Goal: Find contact information: Find contact information

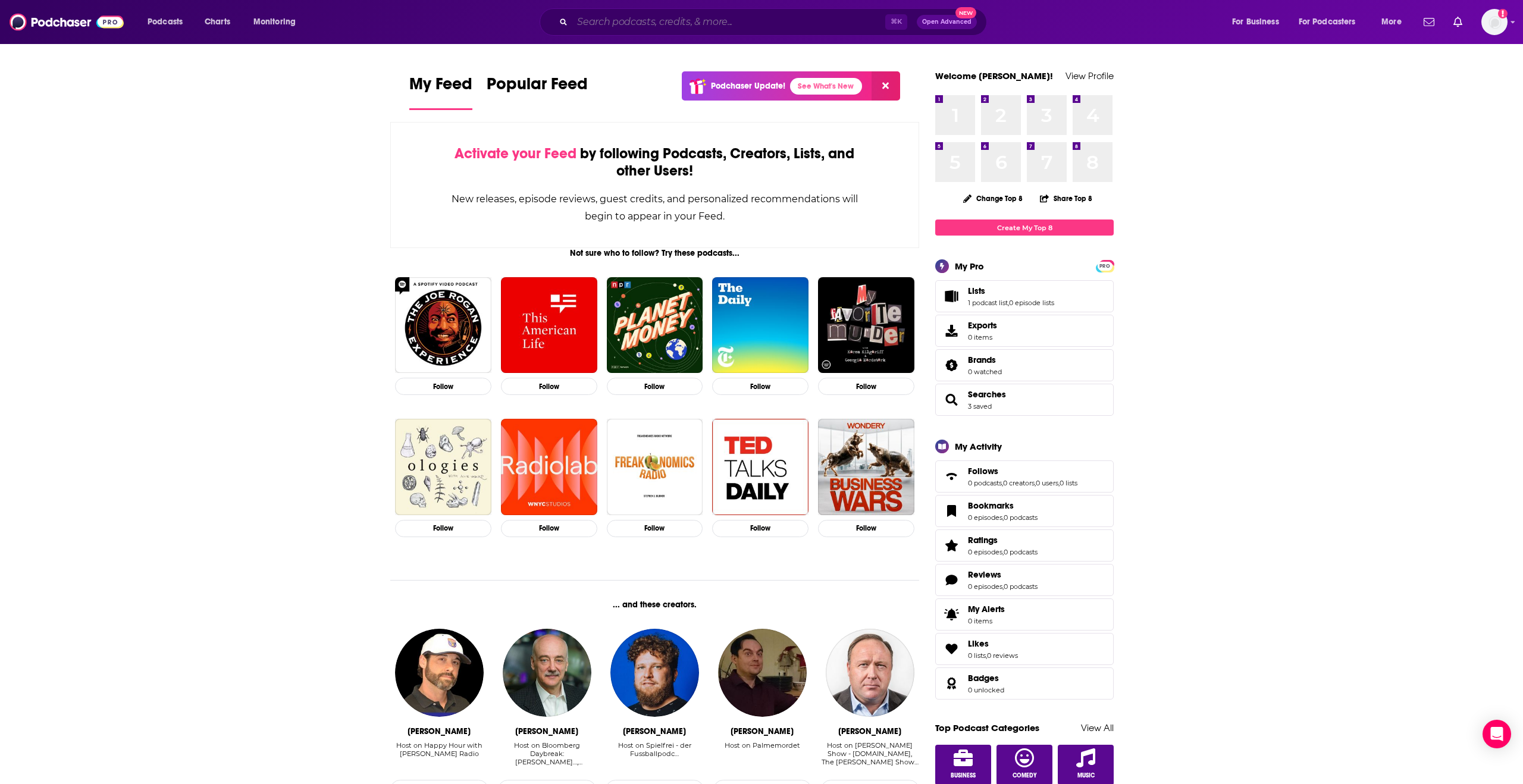
click at [816, 30] on input "Search podcasts, credits, & more..." at bounding box center [729, 22] width 313 height 19
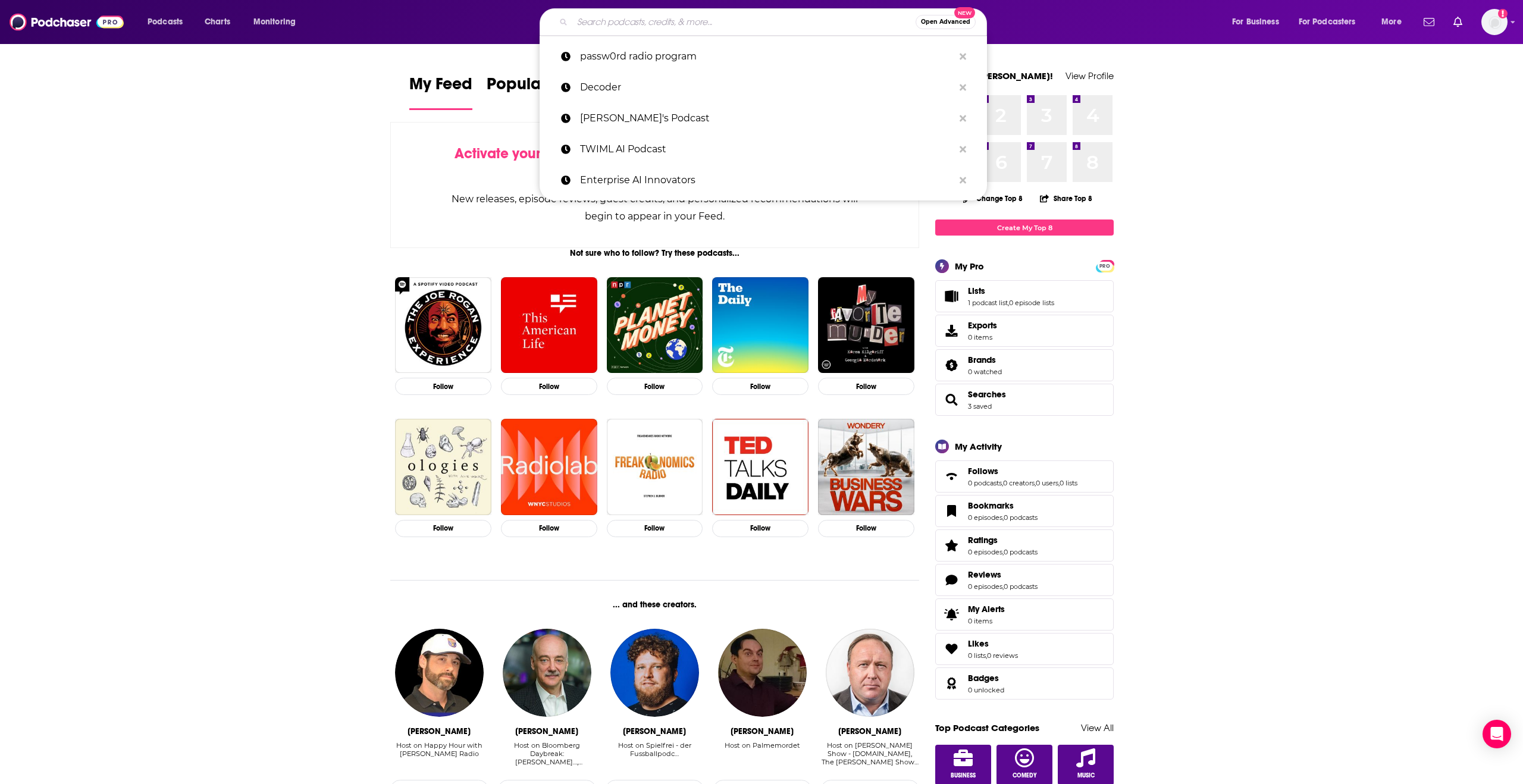
paste input "AI-Driven Marketing"
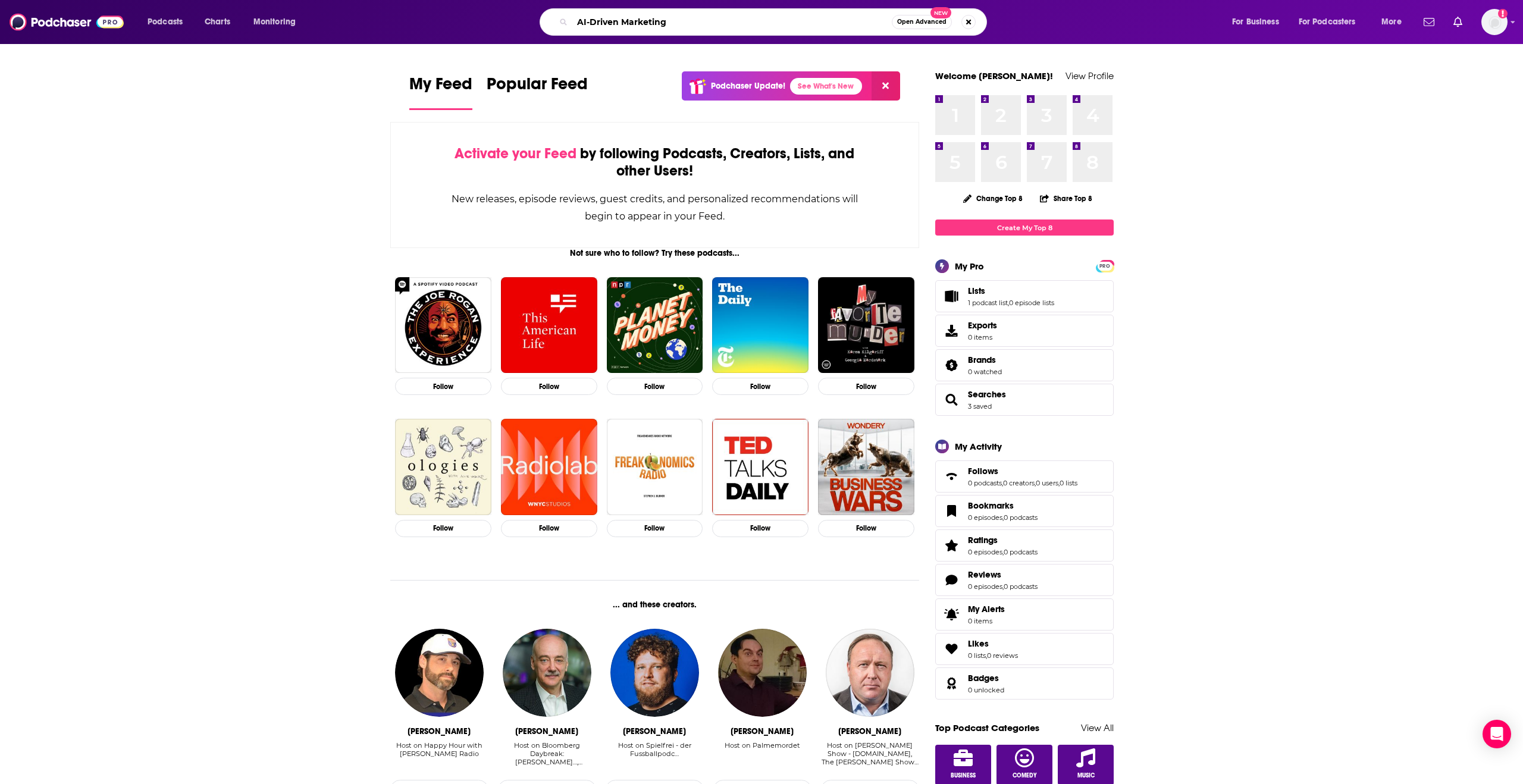
type input "AI-Driven Marketing"
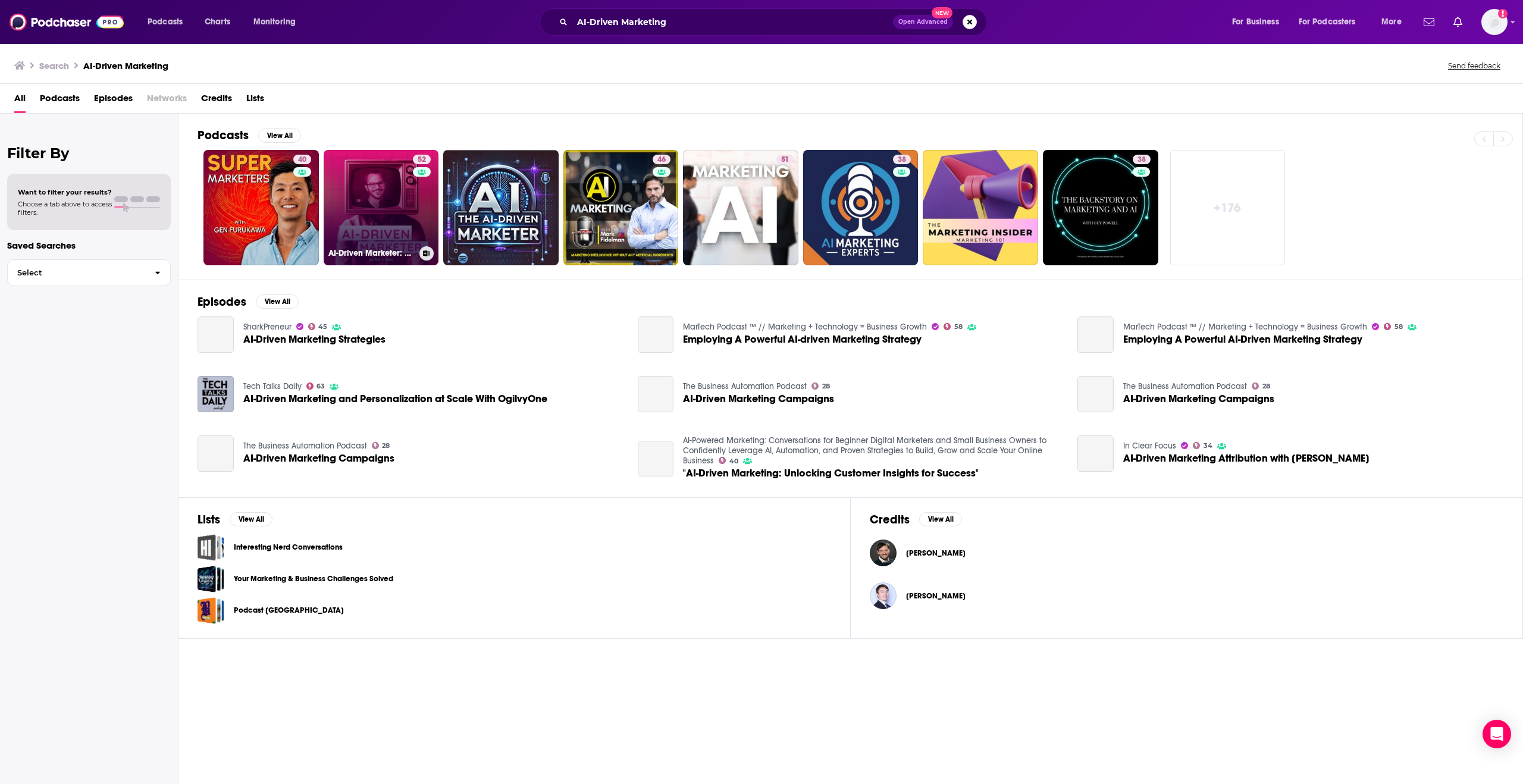
click at [403, 187] on link "52 AI-Driven Marketer: Master AI Marketing To Stand Out In 2025" at bounding box center [381, 207] width 115 height 115
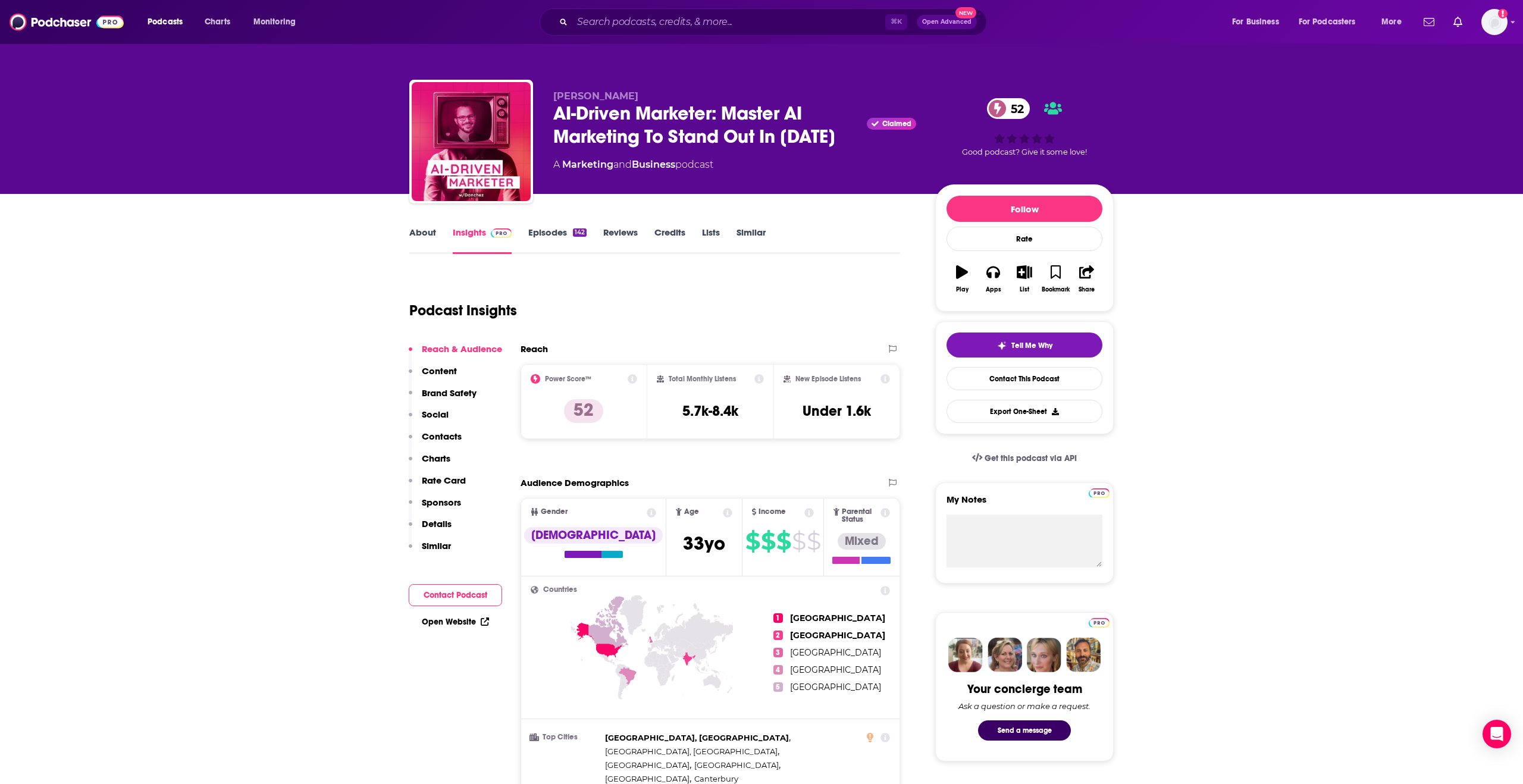
click at [451, 421] on div "Reach & Audience Content Brand Safety Social Contacts Charts Rate Card Sponsors…" at bounding box center [455, 453] width 94 height 219
click at [451, 433] on p "Contacts" at bounding box center [442, 436] width 40 height 11
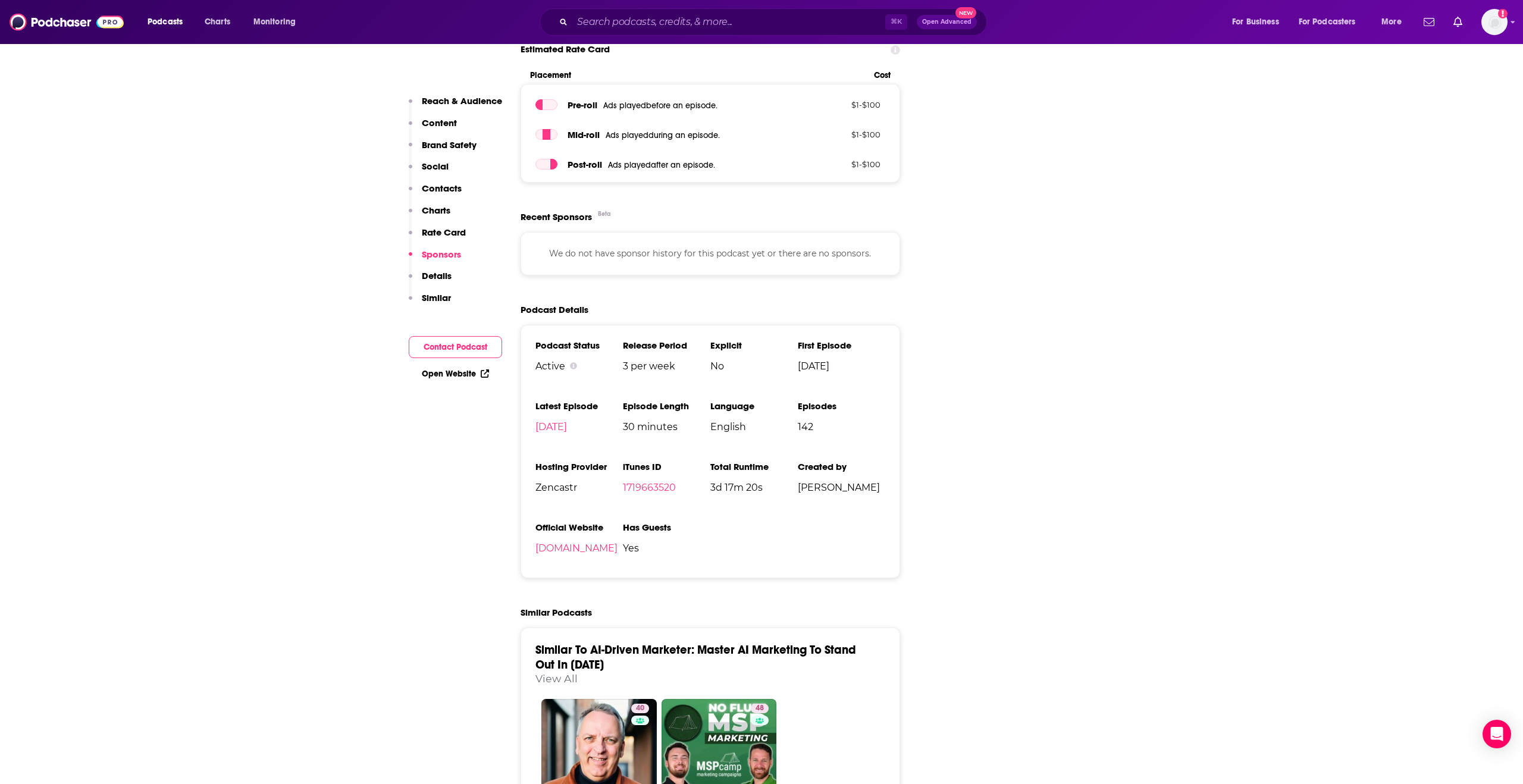
scroll to position [1790, 0]
click at [483, 340] on button "Contact Podcast" at bounding box center [455, 346] width 94 height 22
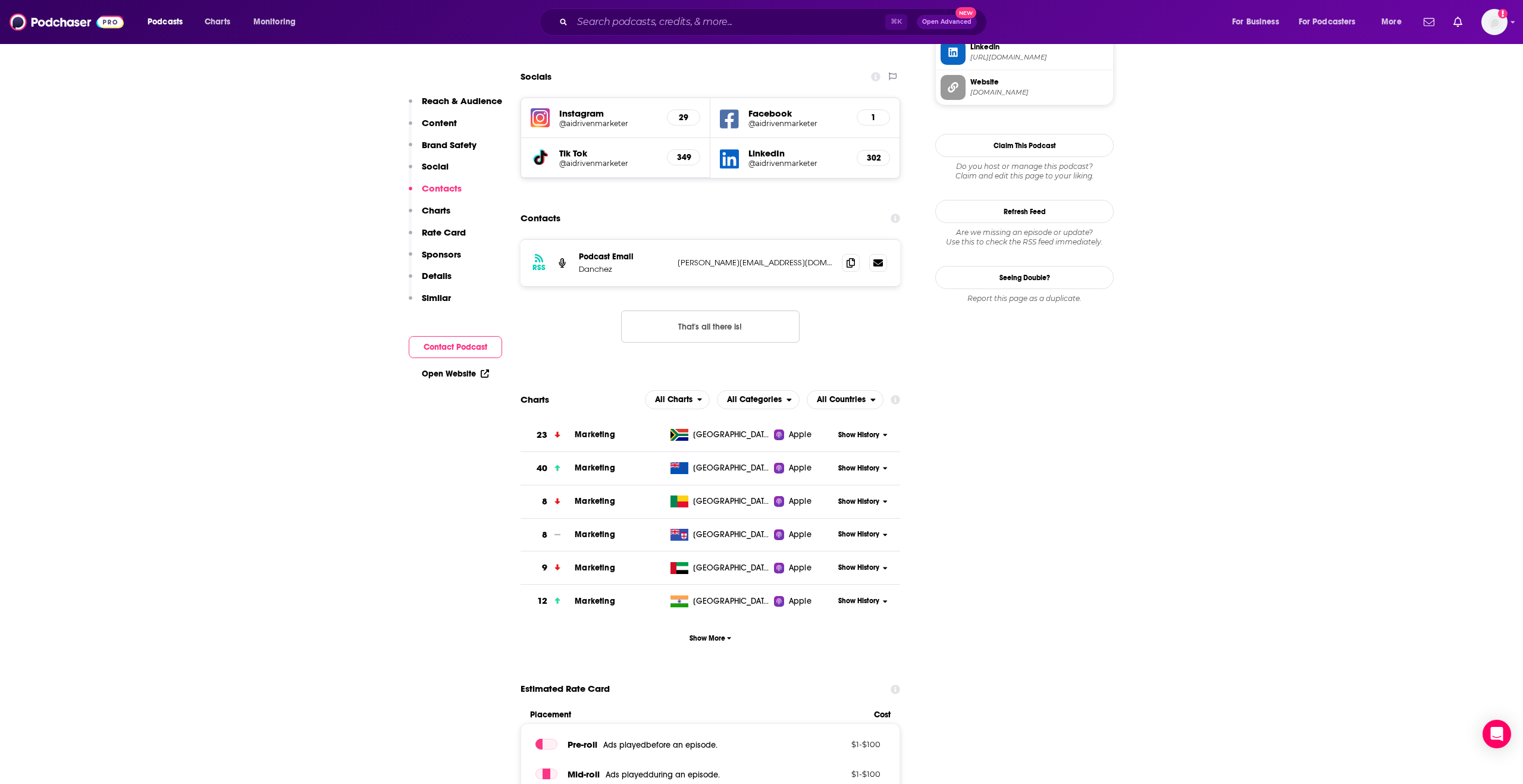
scroll to position [1145, 0]
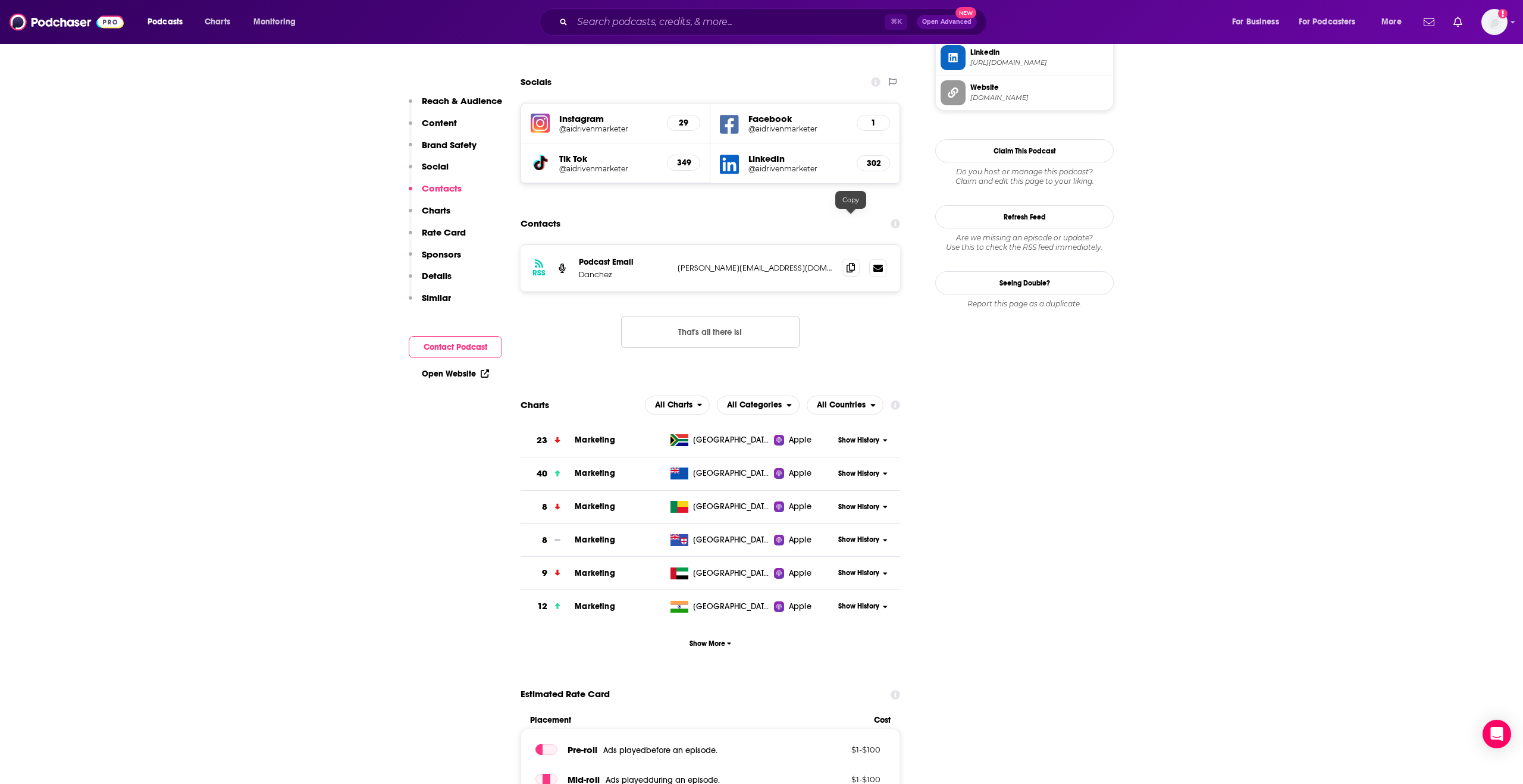
click at [852, 263] on icon at bounding box center [851, 267] width 9 height 10
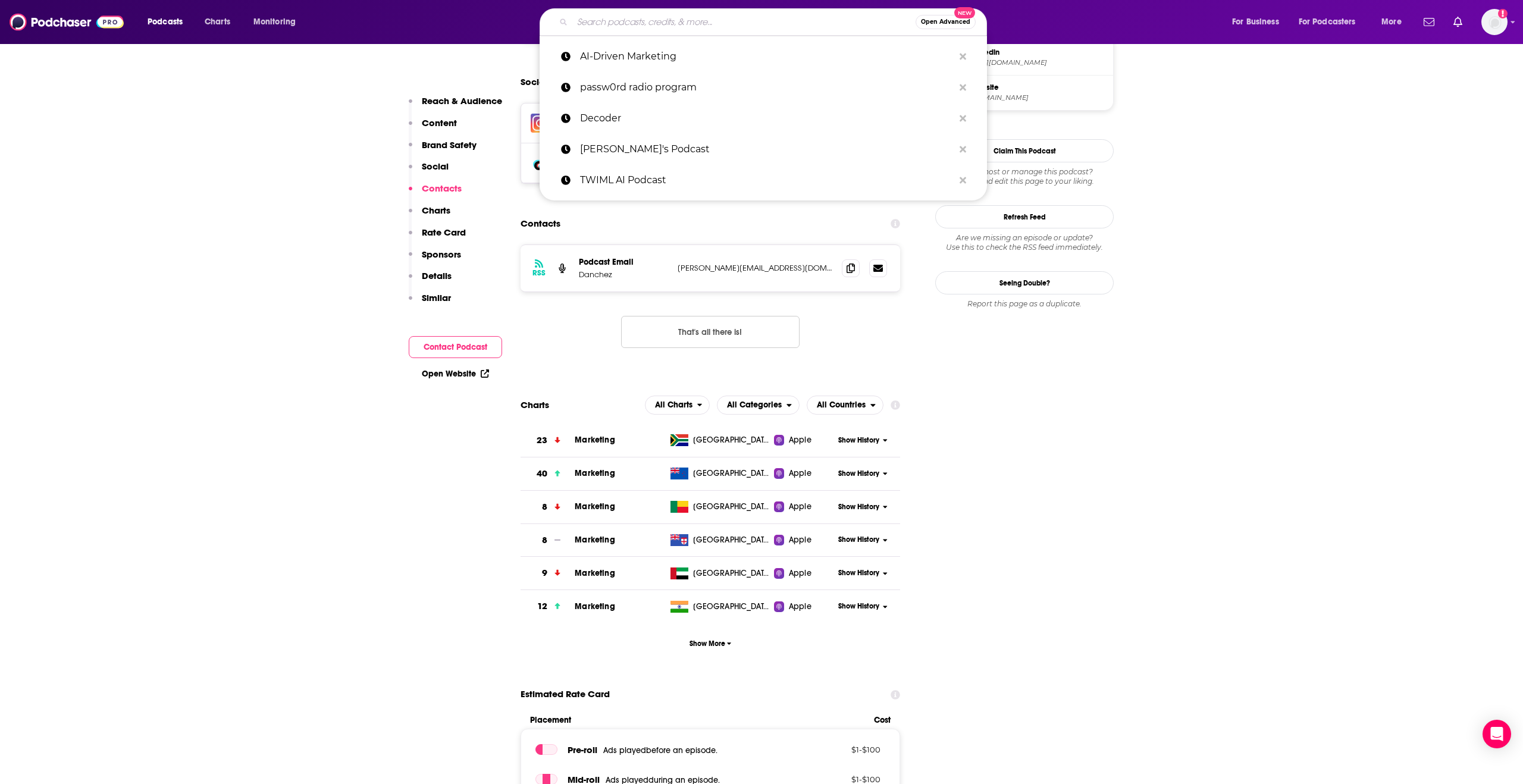
click at [638, 29] on input "Search podcasts, credits, & more..." at bounding box center [744, 22] width 344 height 19
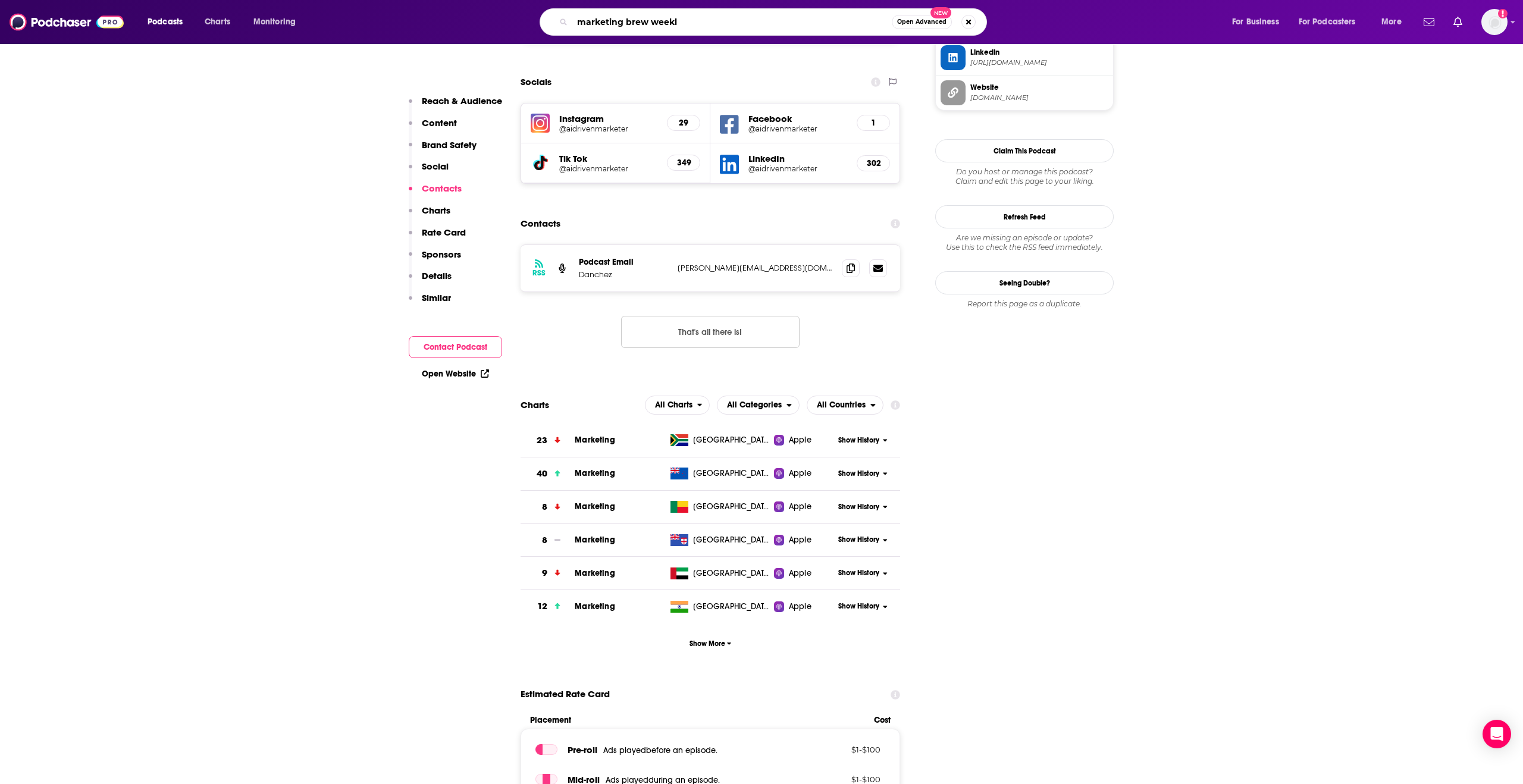
type input "marketing brew weekly"
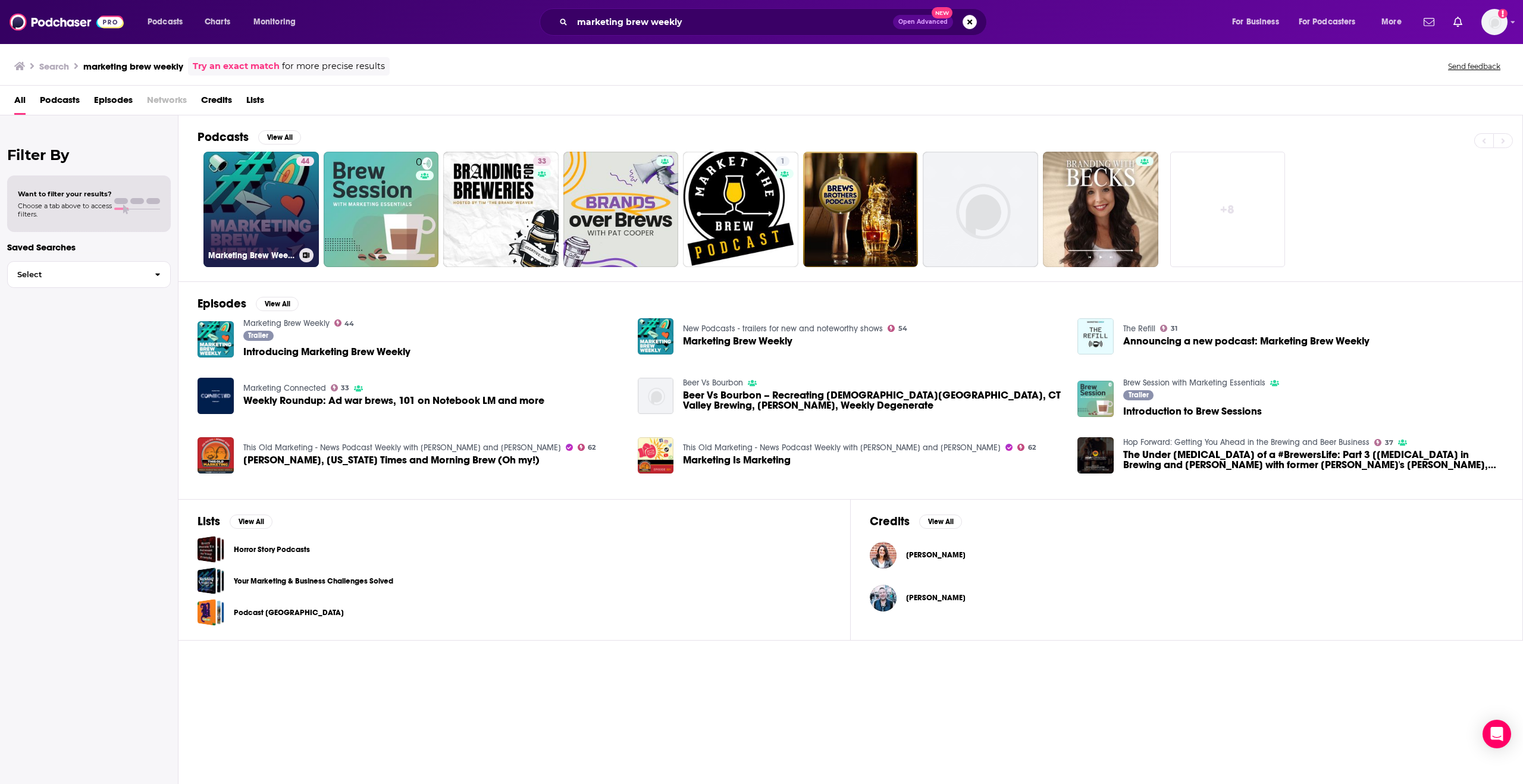
click at [275, 187] on link "44 Marketing Brew Weekly" at bounding box center [261, 210] width 115 height 115
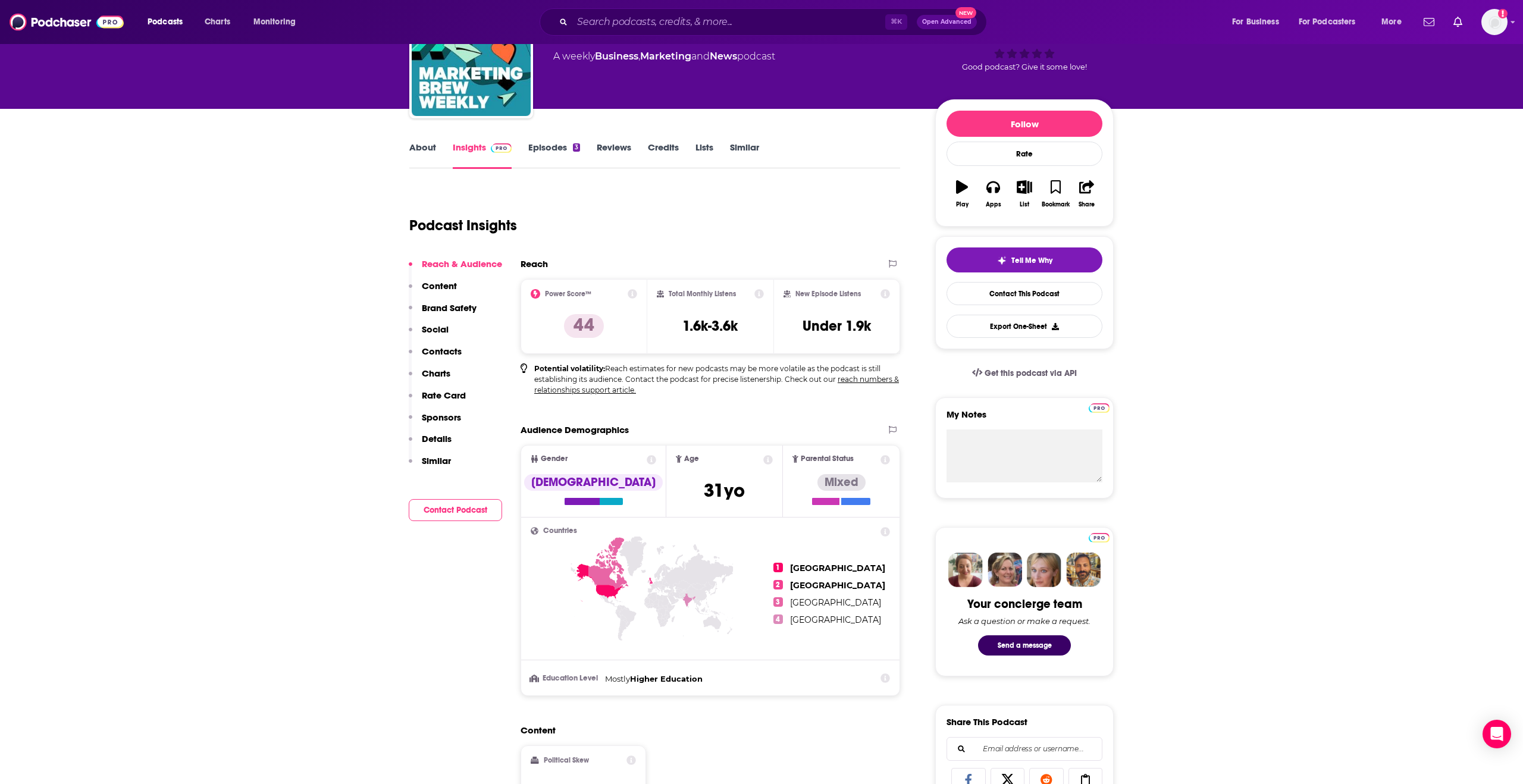
scroll to position [91, 0]
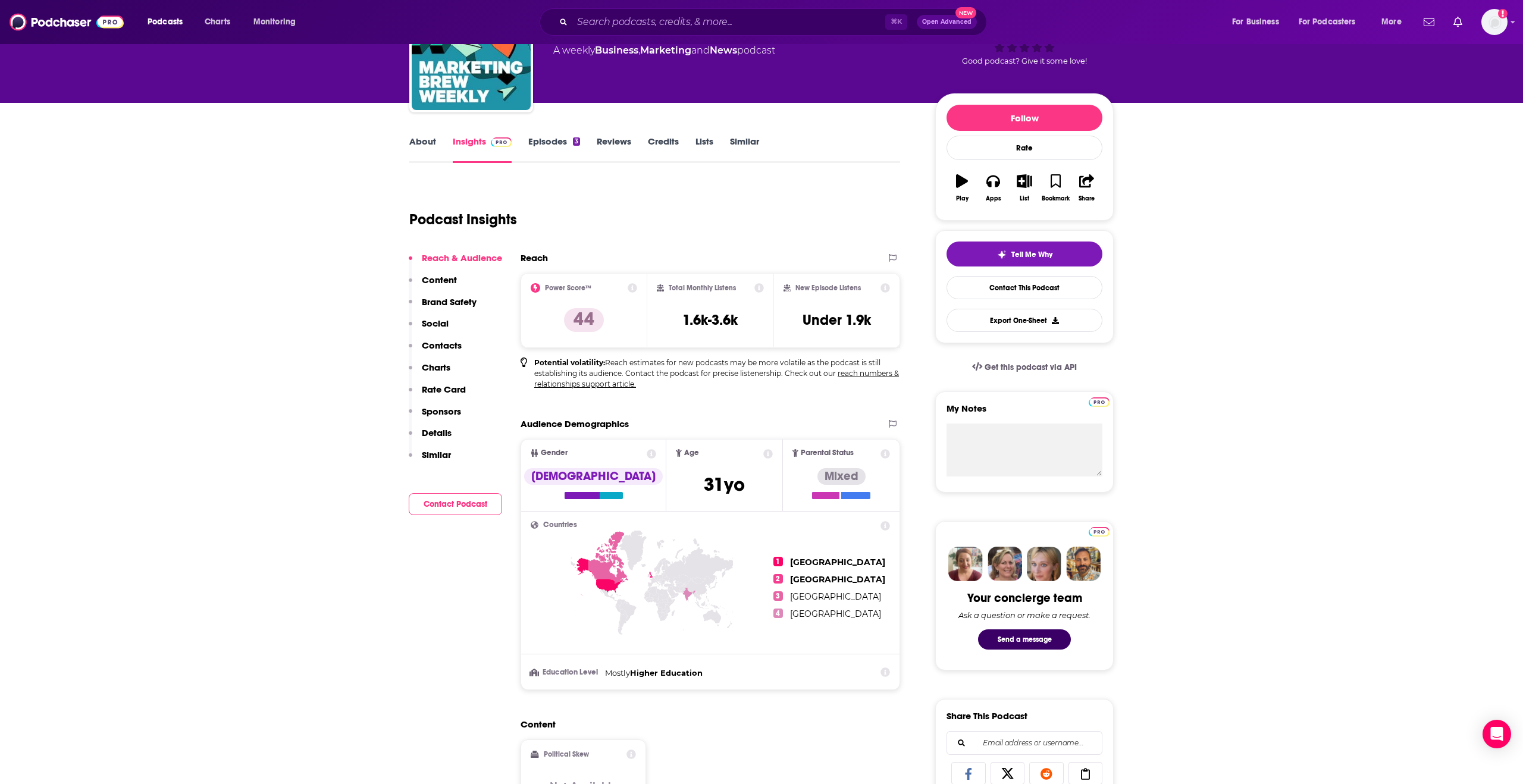
click at [448, 349] on p "Contacts" at bounding box center [442, 345] width 40 height 11
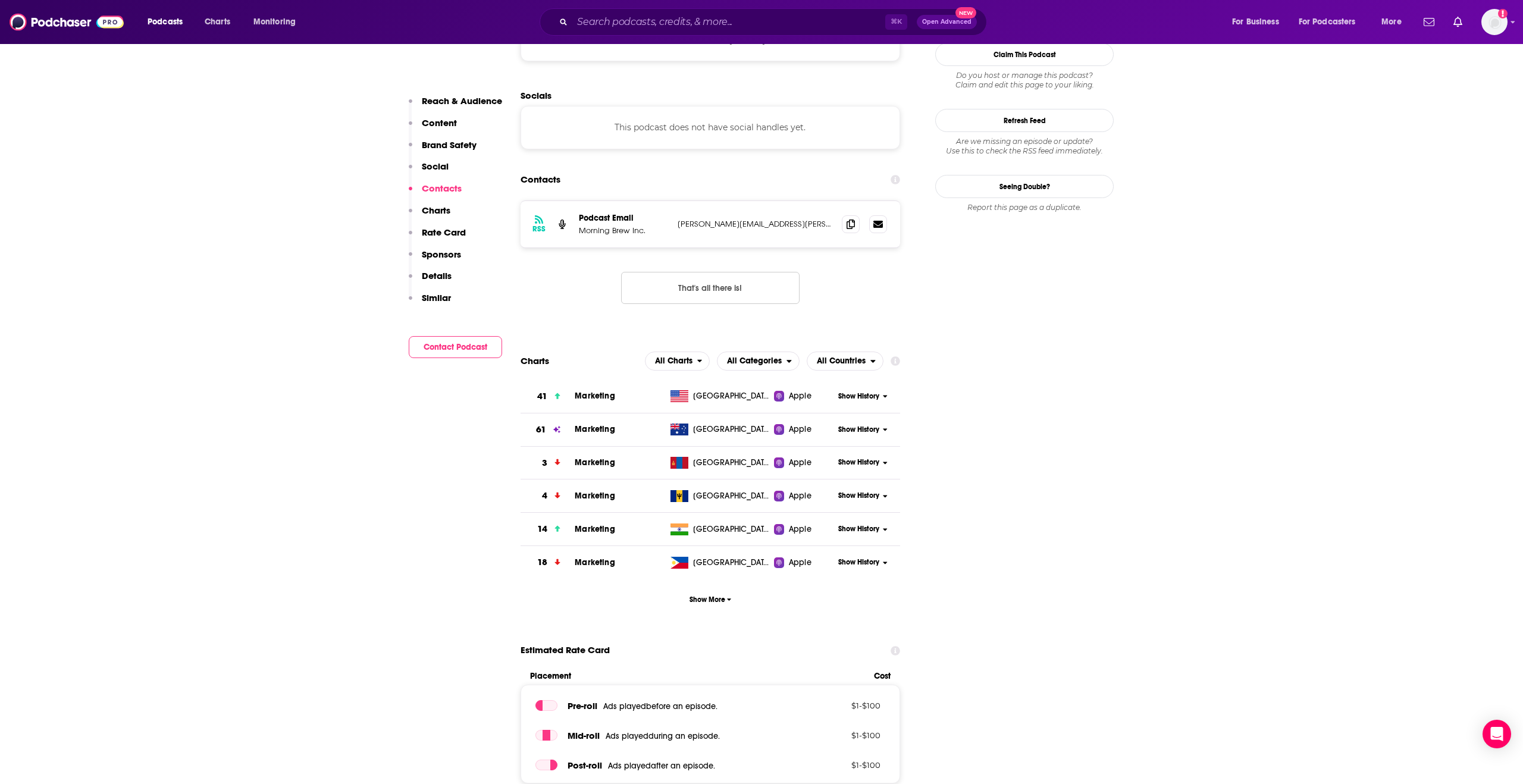
scroll to position [939, 0]
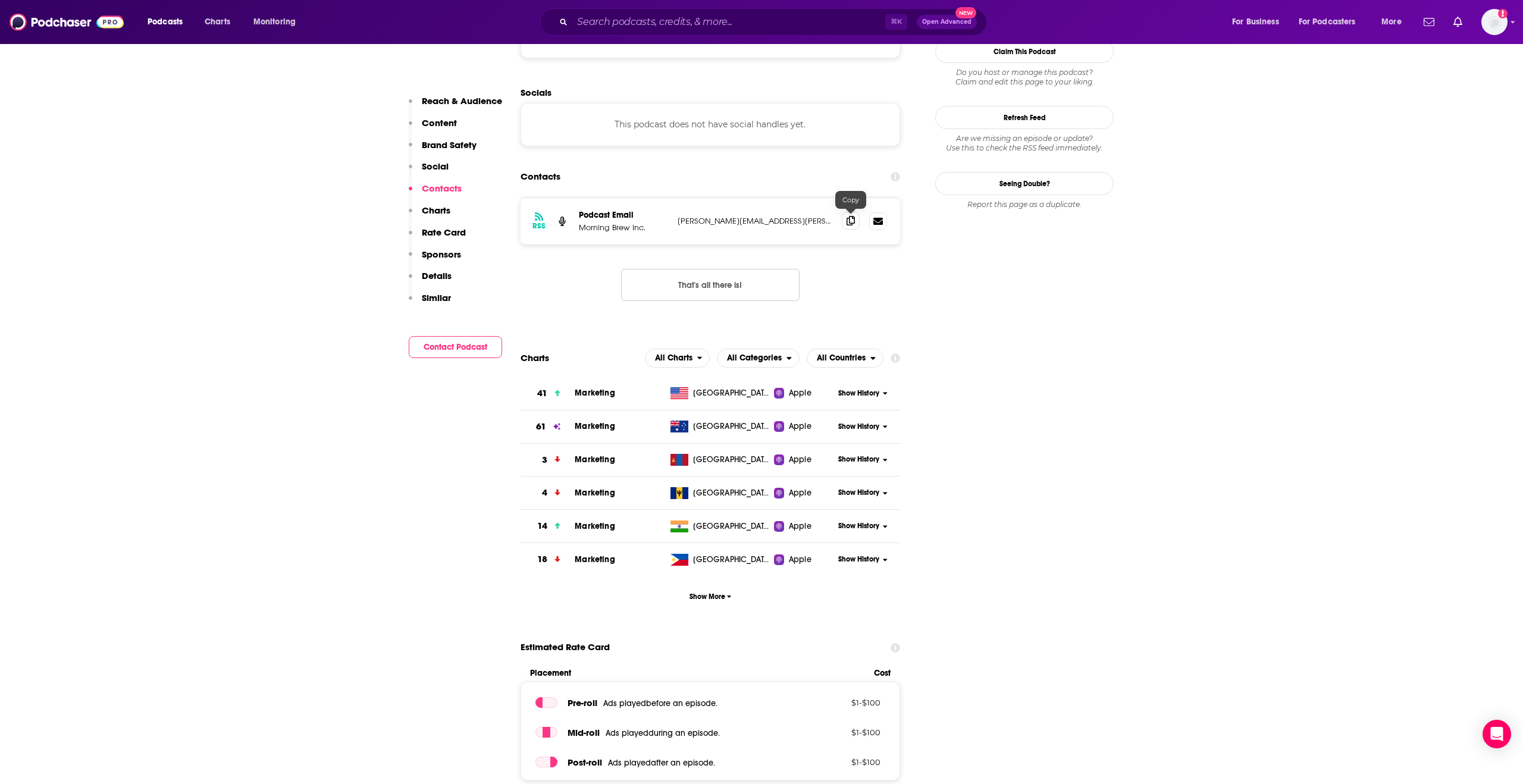
click at [845, 226] on span at bounding box center [851, 220] width 17 height 17
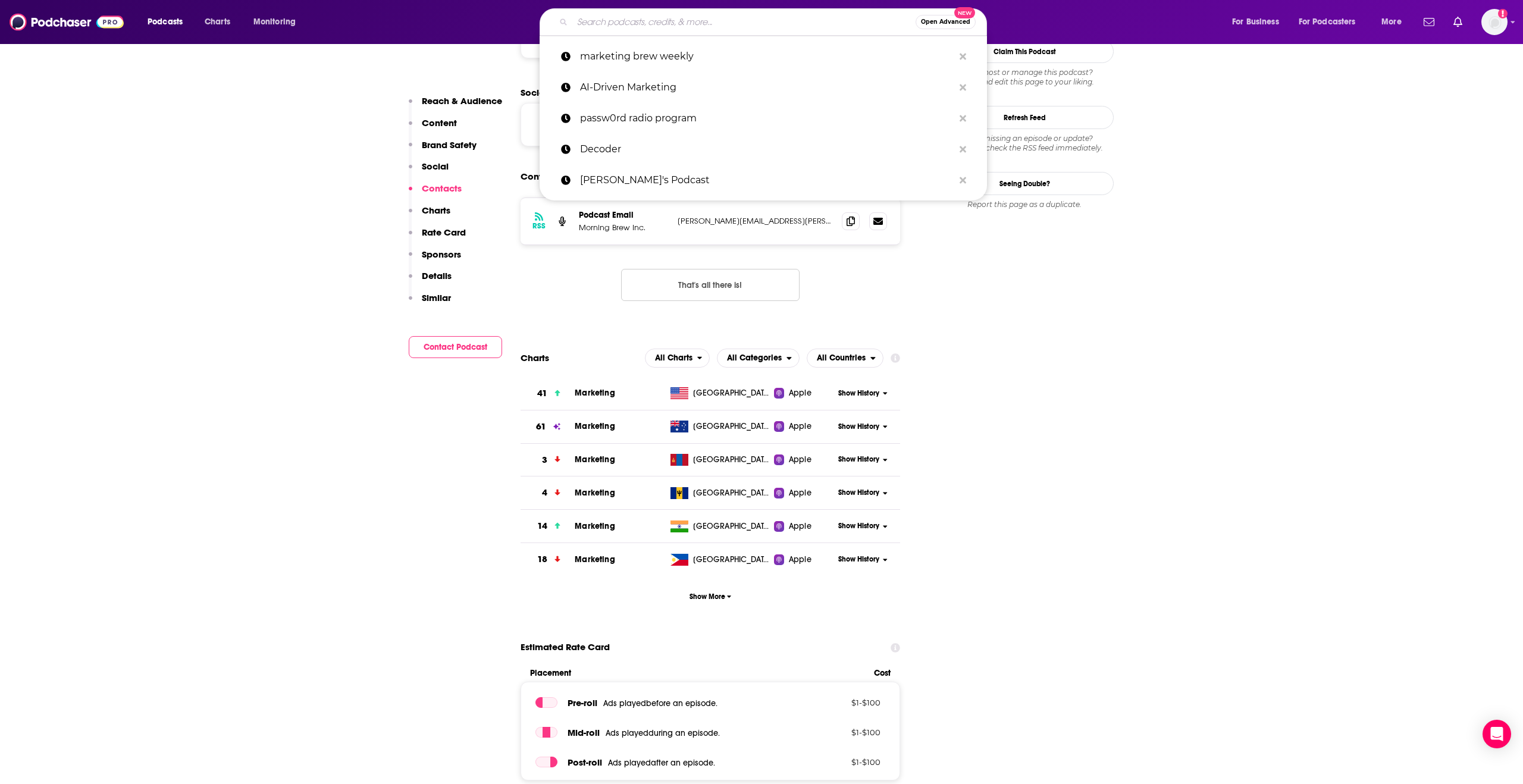
click at [709, 29] on input "Search podcasts, credits, & more..." at bounding box center [744, 22] width 344 height 19
paste input "Scratch: CMO Interviews"
type input "Scratch: CMO Interviews"
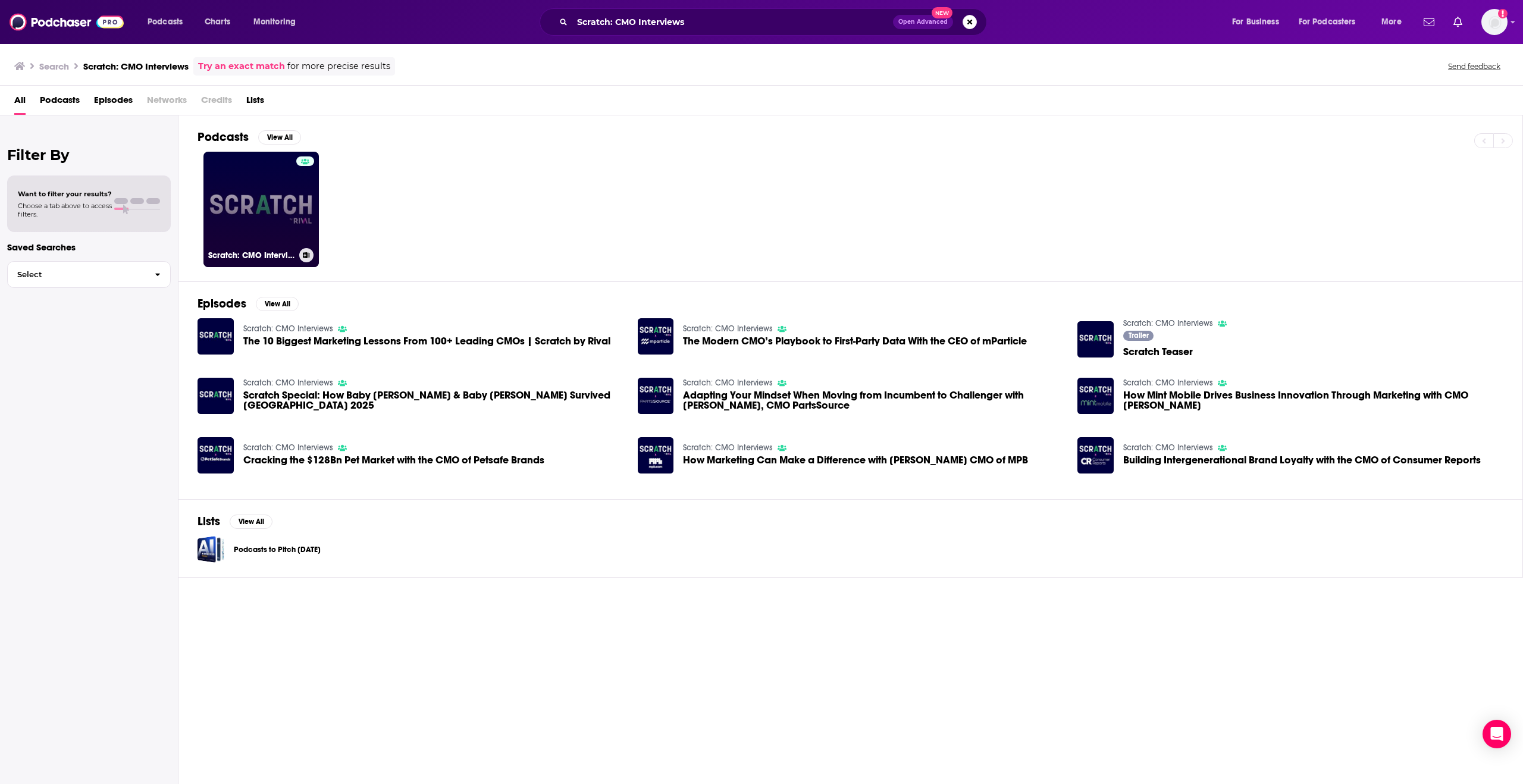
click at [278, 225] on link "Scratch: CMO Interviews" at bounding box center [261, 210] width 115 height 115
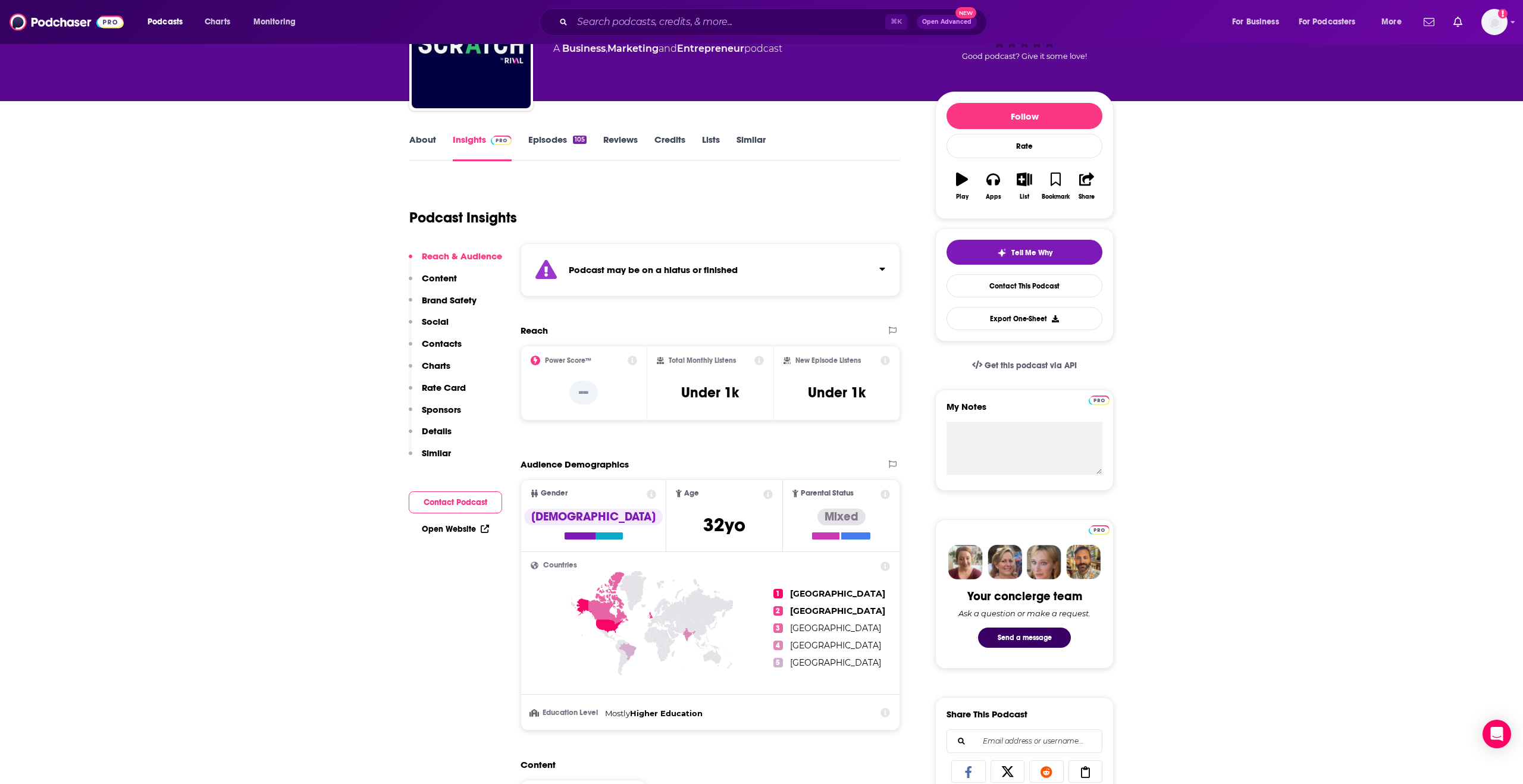
click at [446, 344] on p "Contacts" at bounding box center [442, 343] width 40 height 11
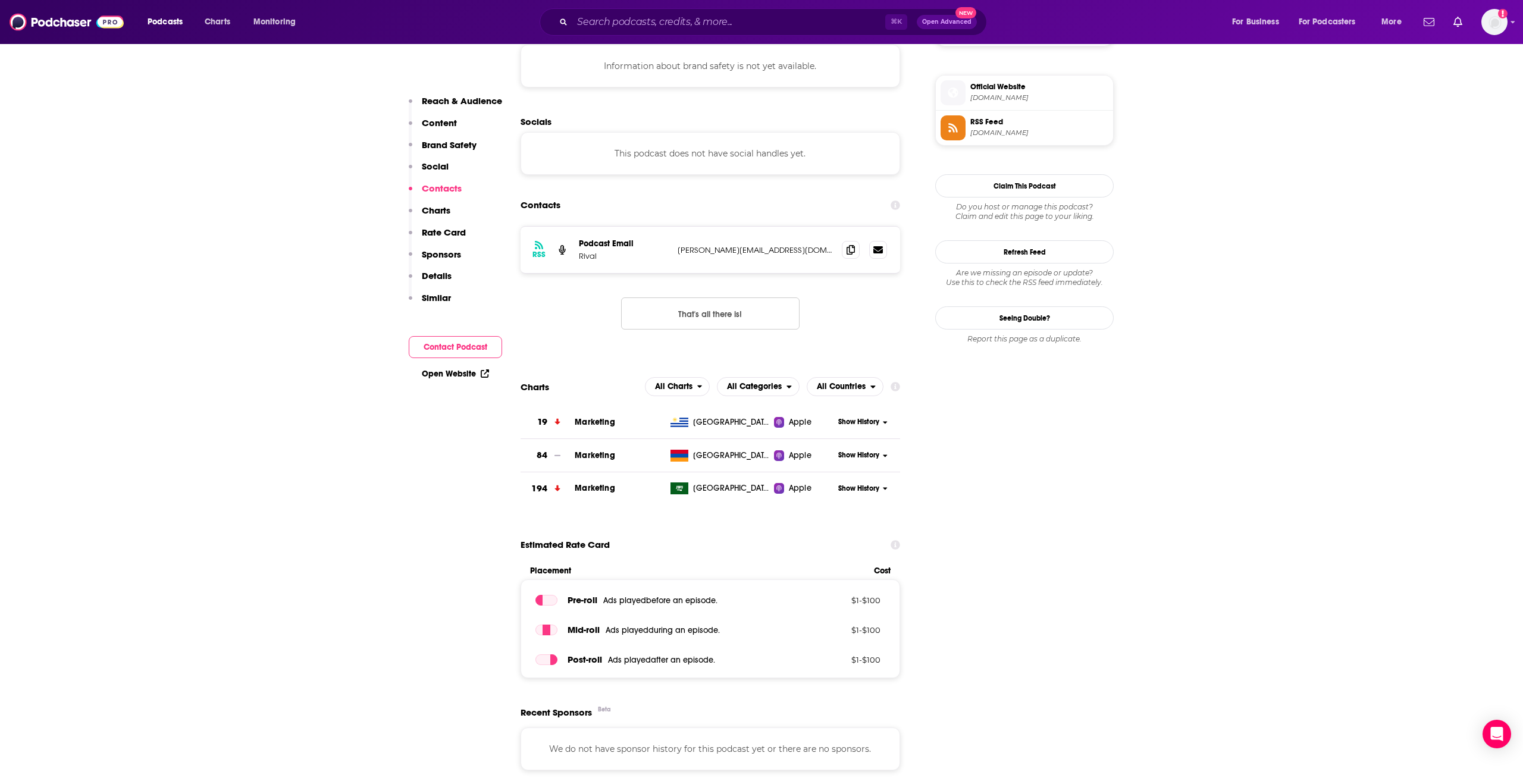
scroll to position [983, 0]
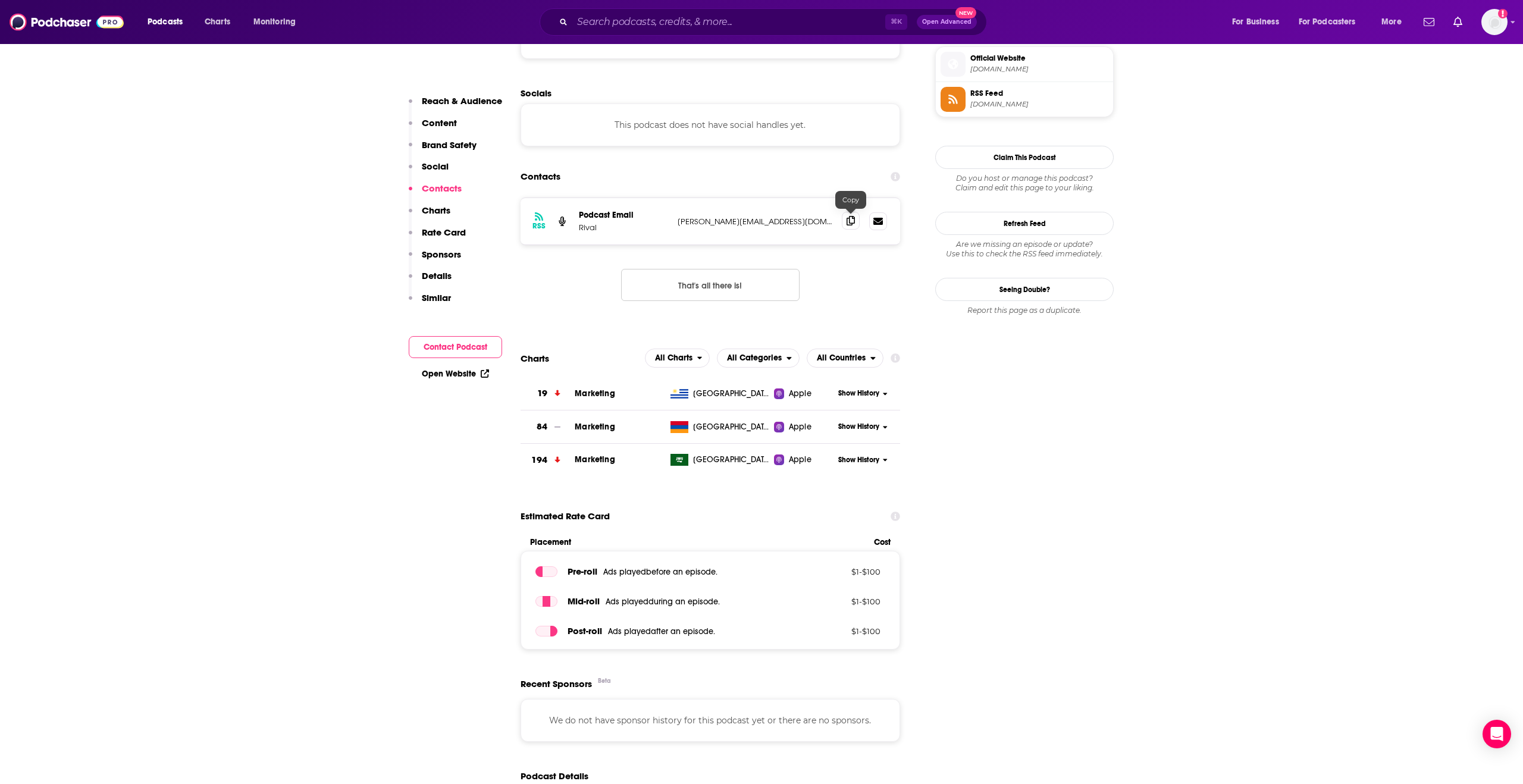
click at [850, 224] on icon at bounding box center [851, 220] width 9 height 10
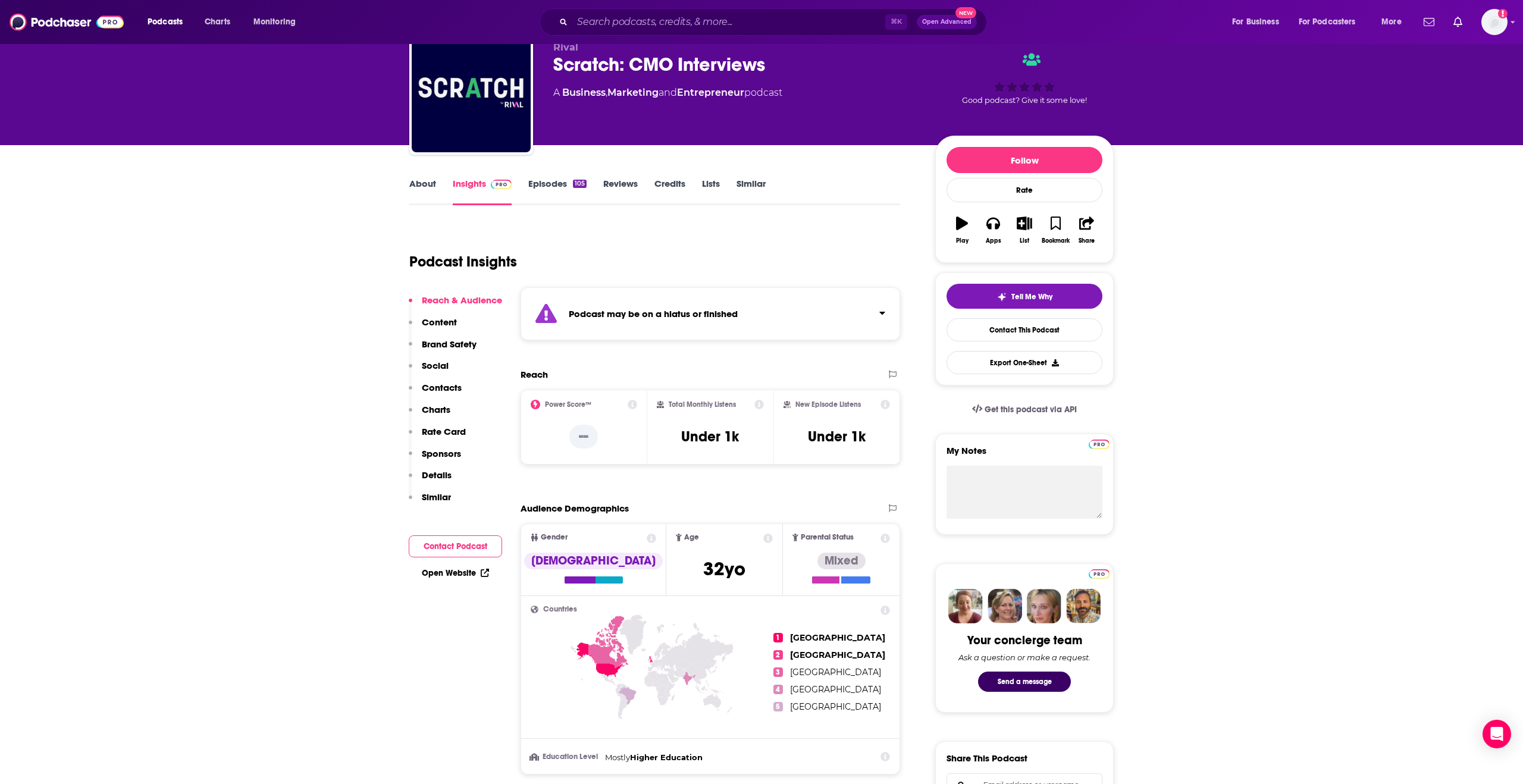
scroll to position [0, 0]
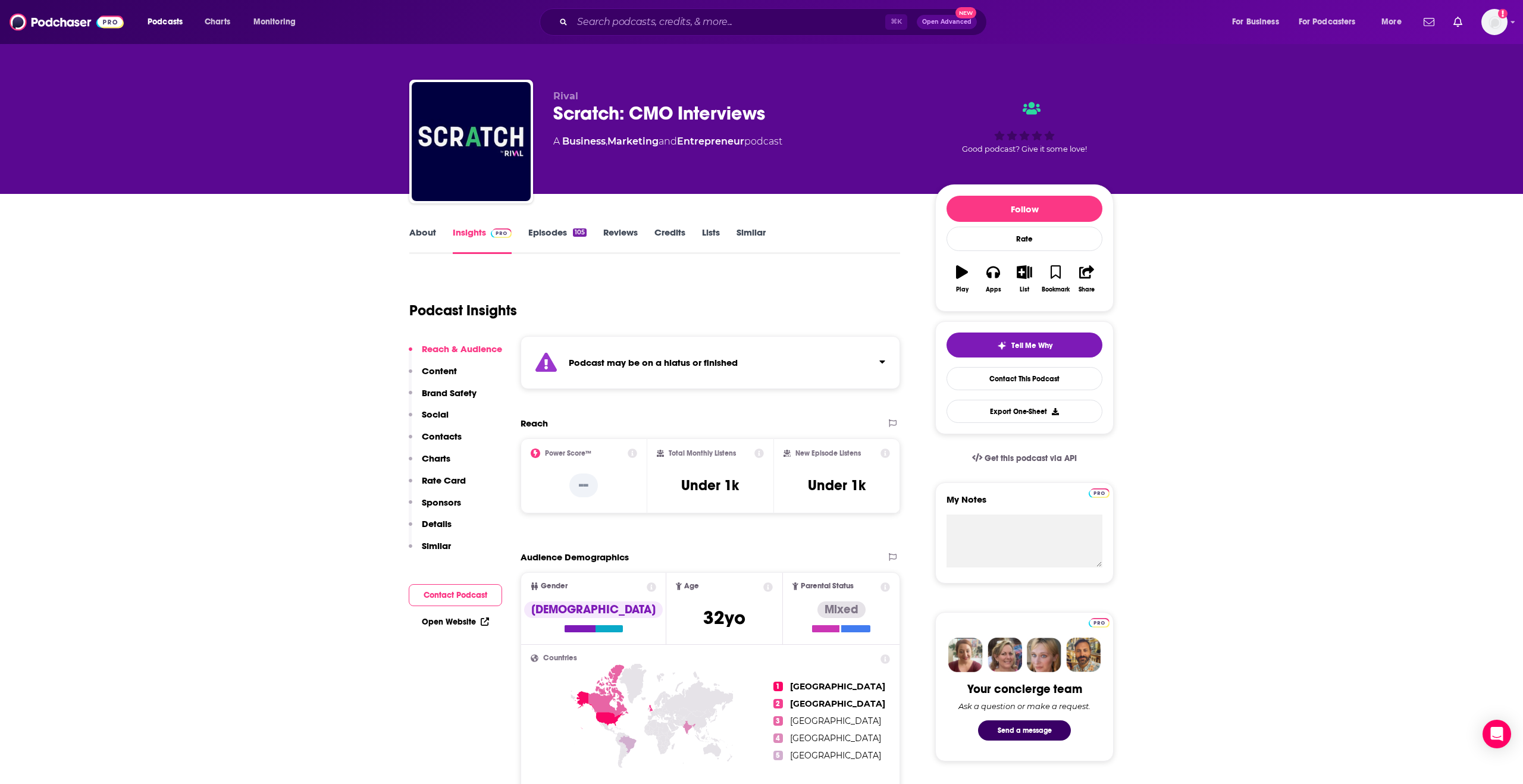
click at [428, 237] on link "About" at bounding box center [422, 239] width 27 height 27
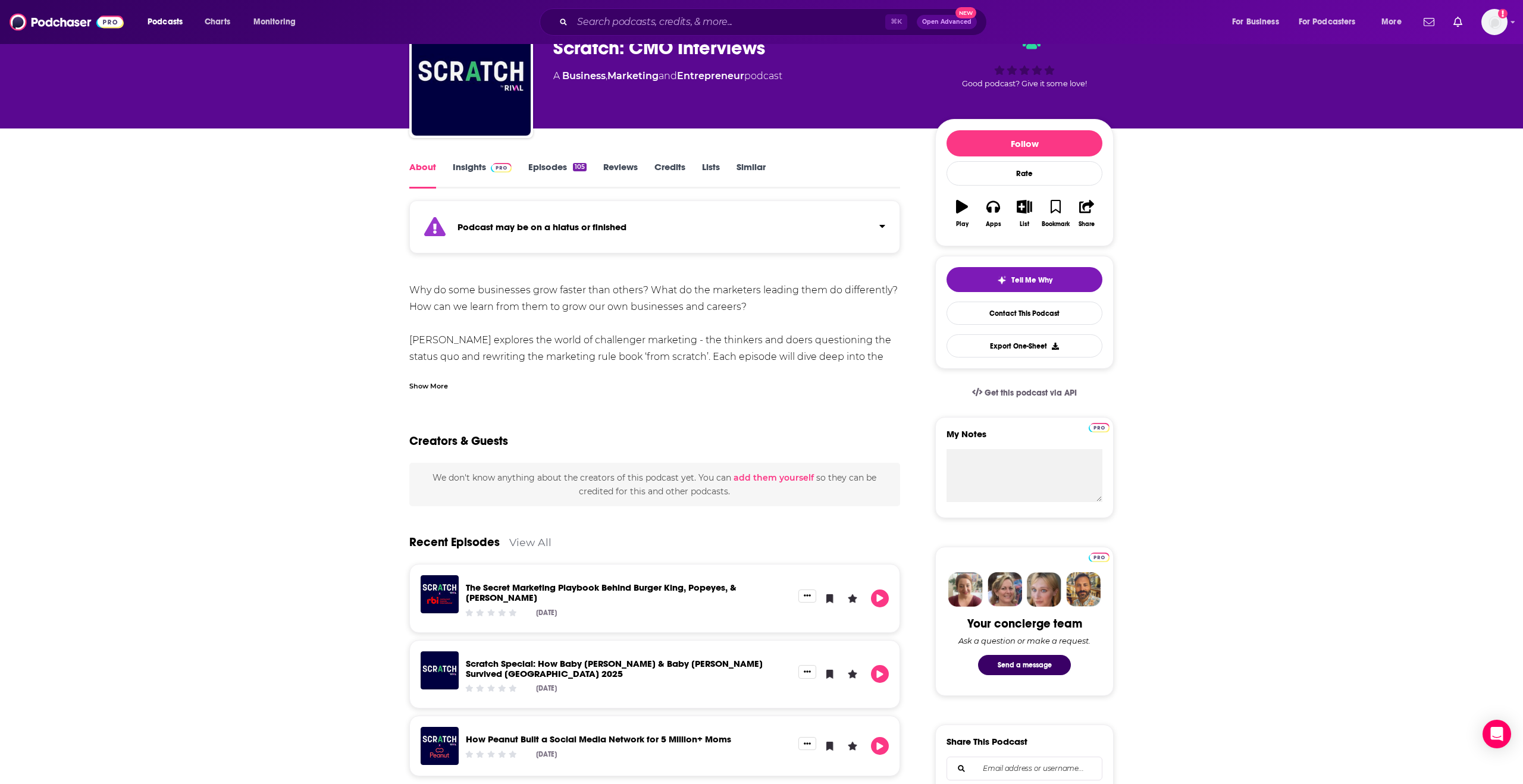
scroll to position [166, 0]
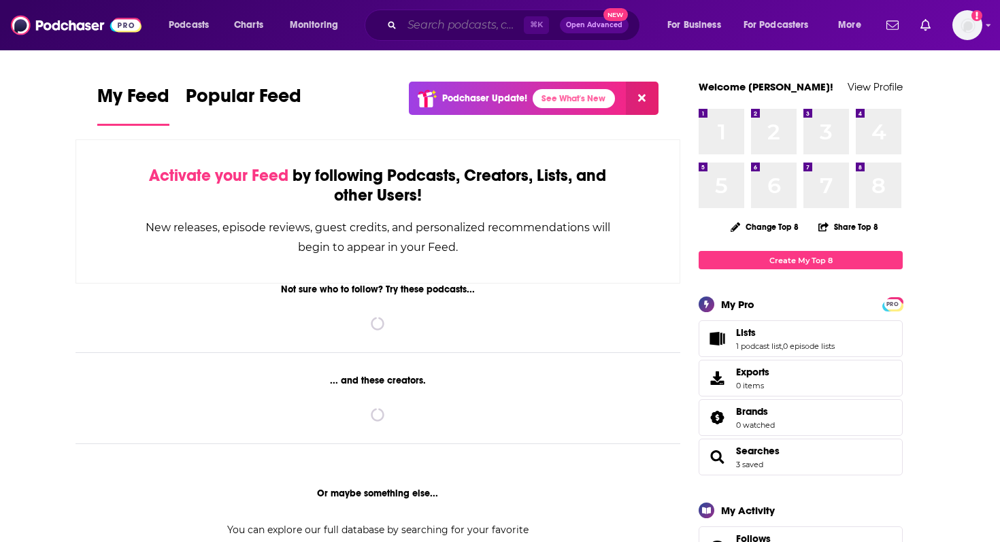
click at [450, 27] on input "Search podcasts, credits, & more..." at bounding box center [463, 25] width 122 height 22
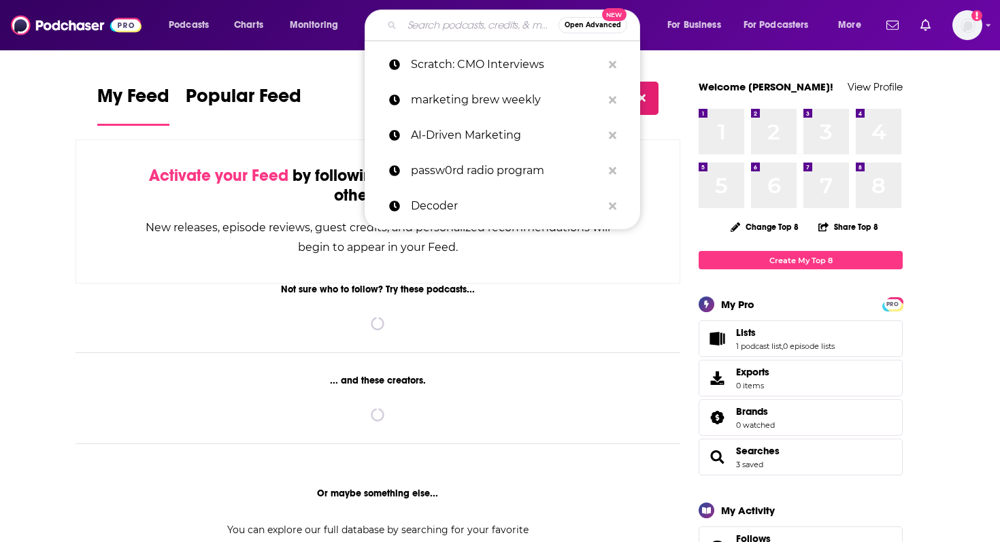
paste input "The Uncensored CMO"
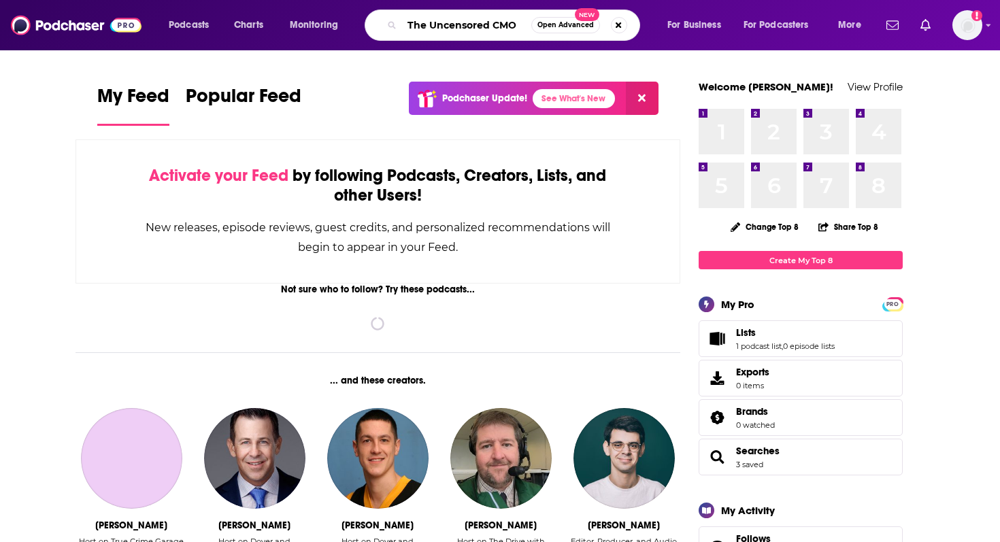
type input "The Uncensored CMO"
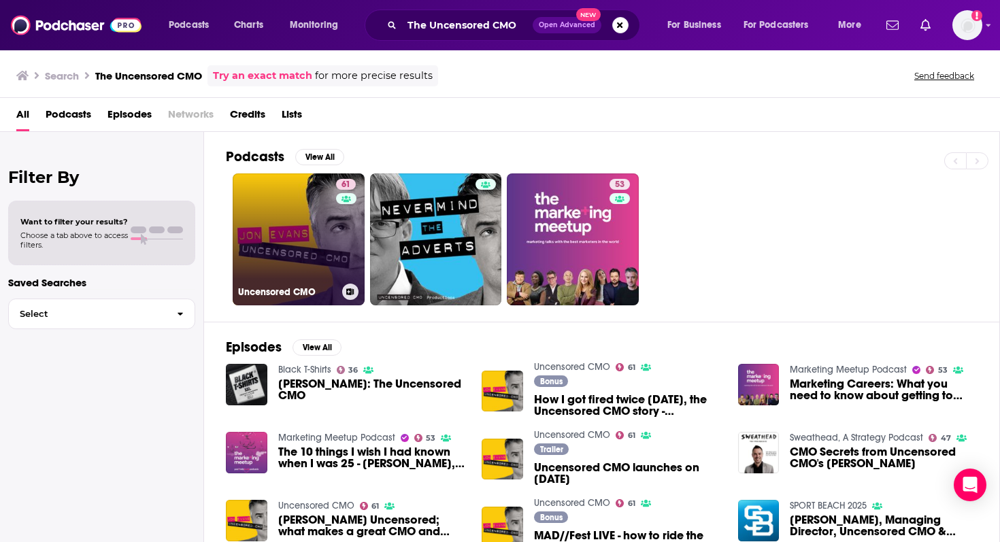
click at [323, 268] on link "61 Uncensored CMO" at bounding box center [299, 240] width 132 height 132
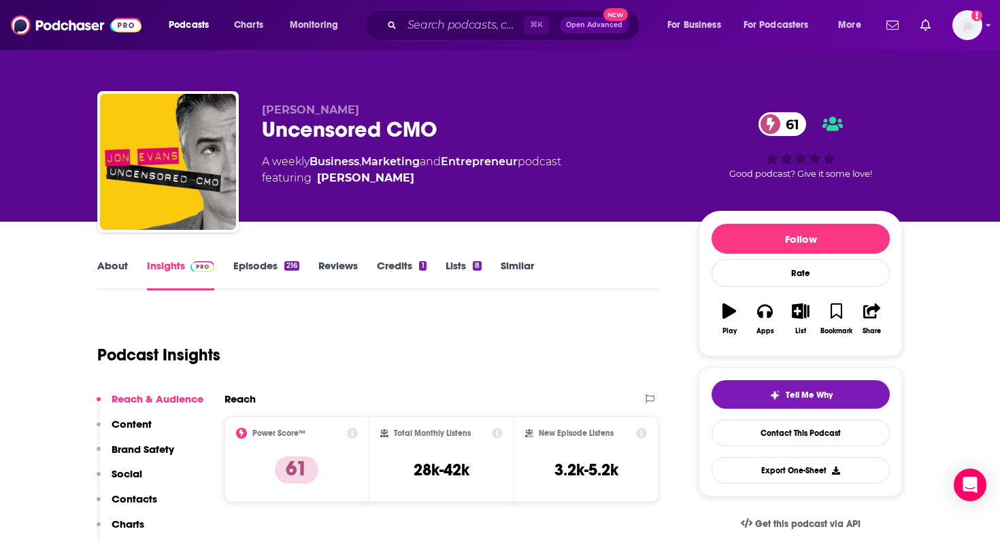
scroll to position [319, 0]
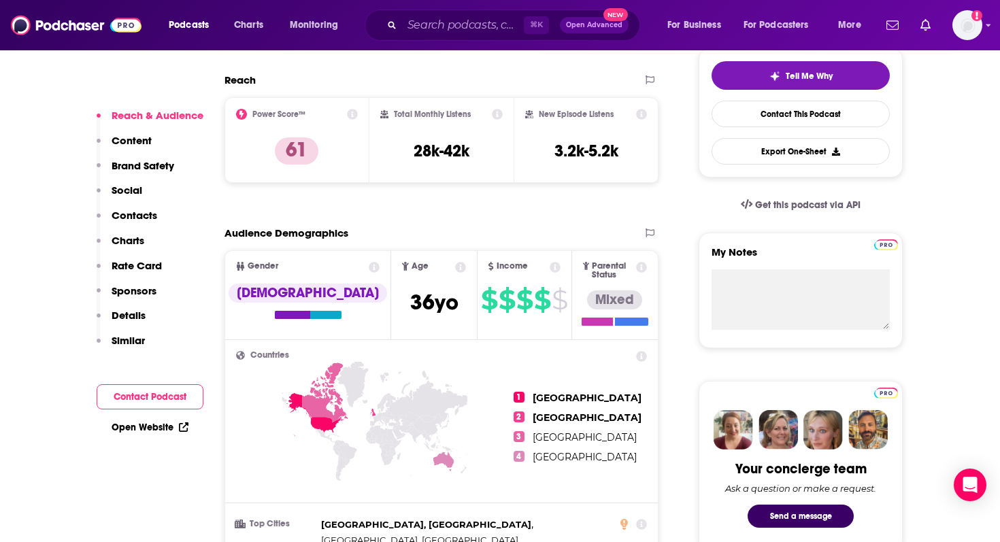
click at [152, 216] on p "Contacts" at bounding box center [135, 215] width 46 height 13
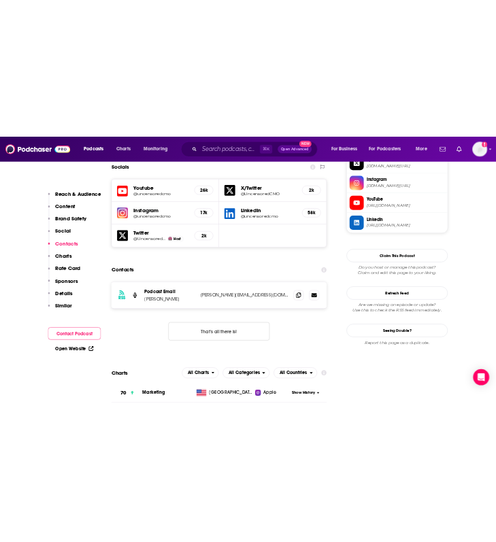
scroll to position [1343, 0]
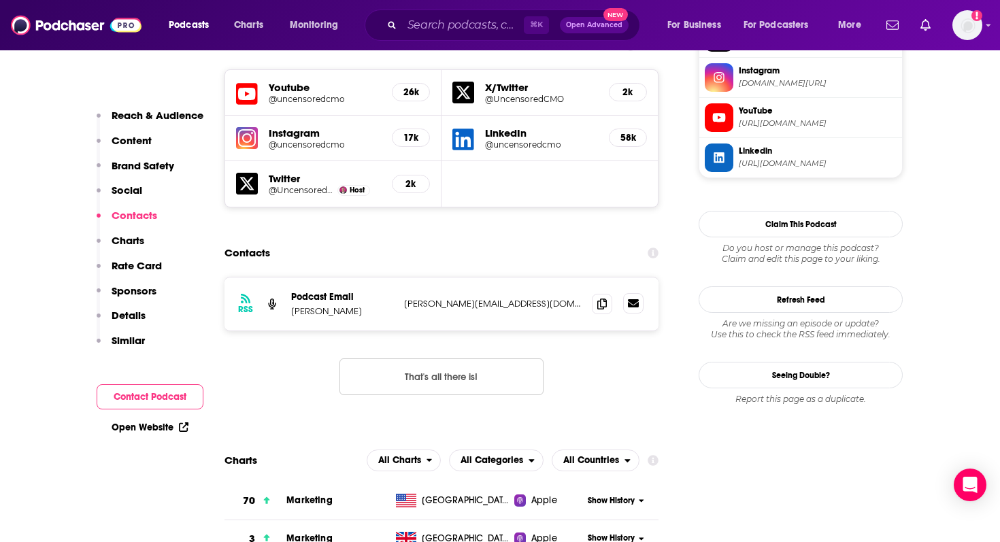
click at [637, 299] on icon at bounding box center [633, 303] width 11 height 8
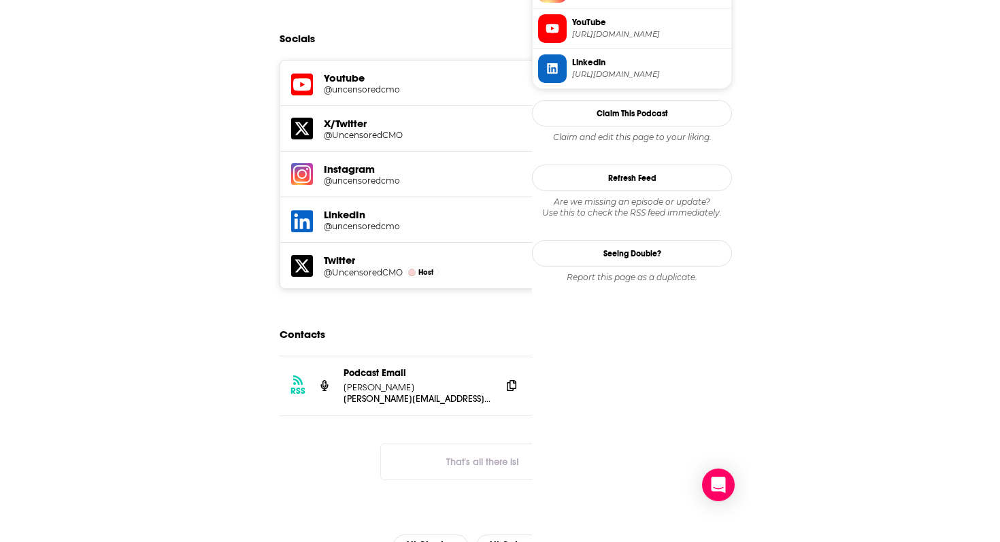
scroll to position [0, 0]
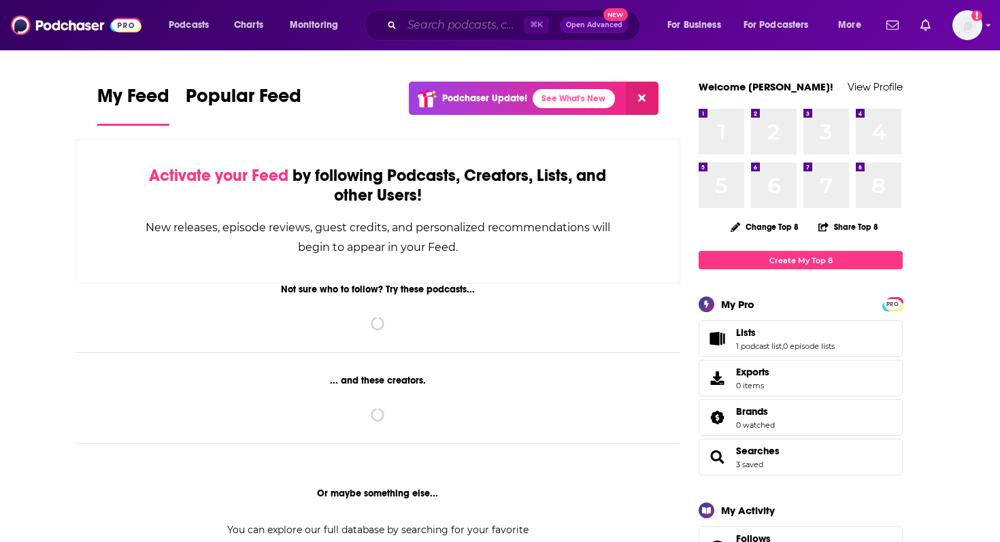
click at [482, 21] on input "Search podcasts, credits, & more..." at bounding box center [463, 25] width 122 height 22
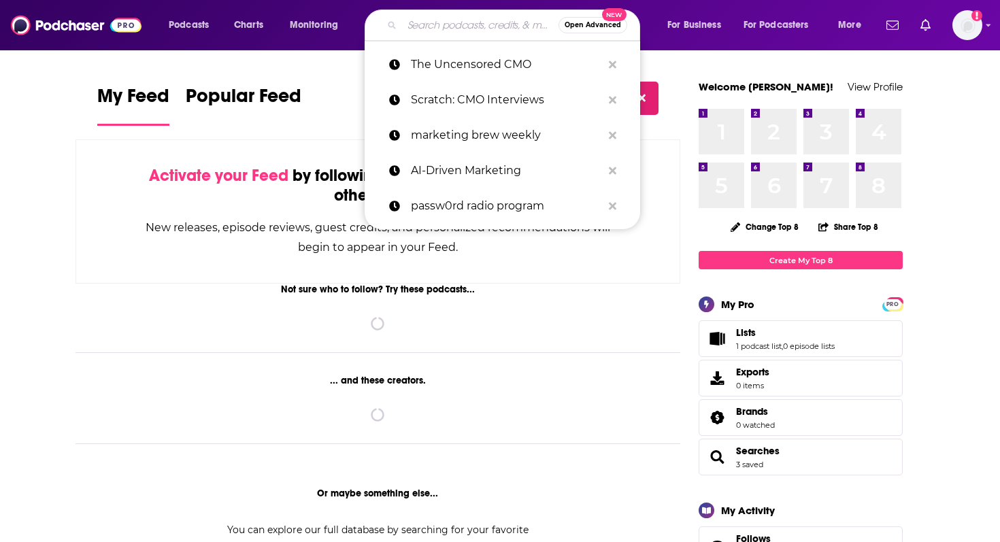
paste input "Scratch: CMO Interviews"
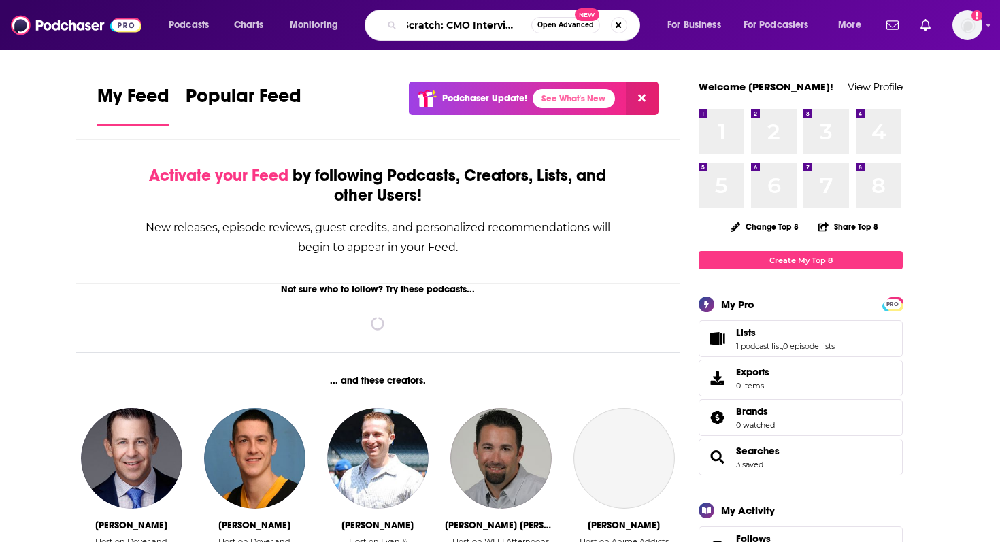
type input "Scratch: CMO Interviews"
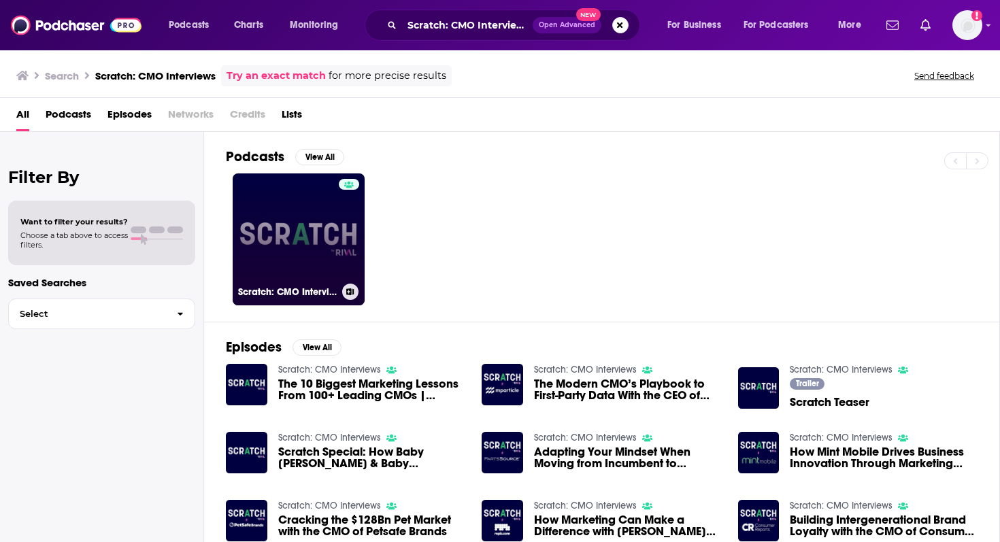
click at [326, 226] on link "Scratch: CMO Interviews" at bounding box center [299, 240] width 132 height 132
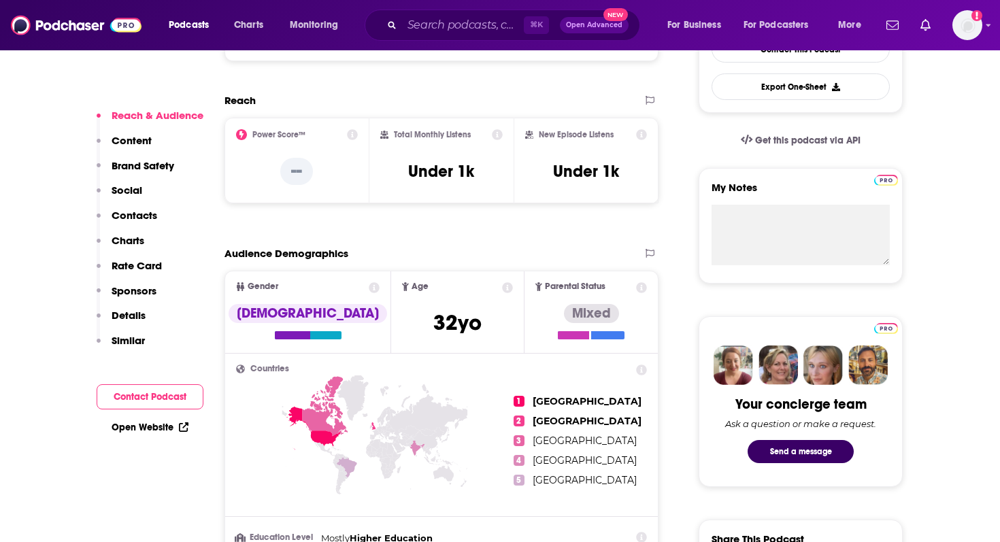
scroll to position [384, 0]
click at [130, 210] on p "Contacts" at bounding box center [135, 215] width 46 height 13
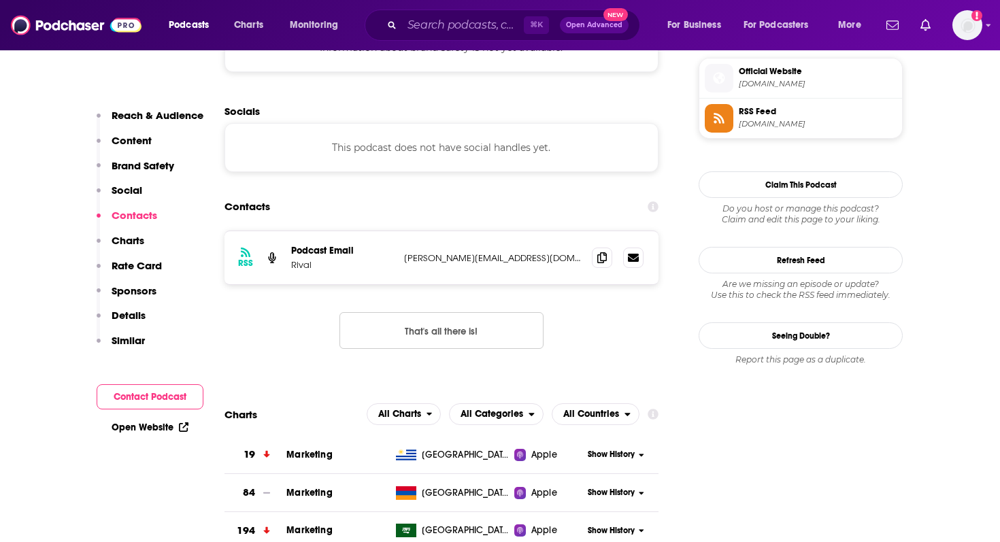
scroll to position [1127, 0]
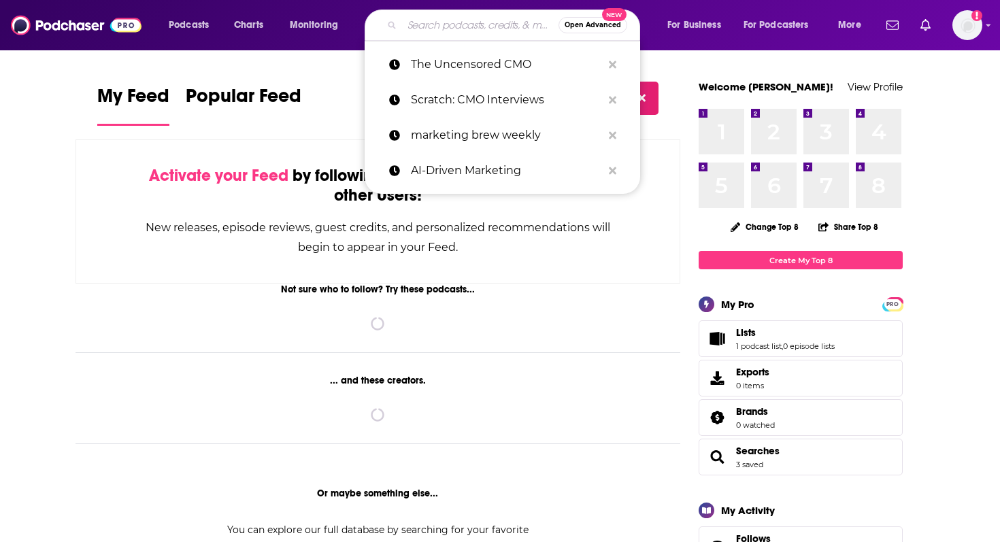
click at [437, 23] on input "Search podcasts, credits, & more..." at bounding box center [480, 25] width 157 height 22
paste input "The Marketing Architects"
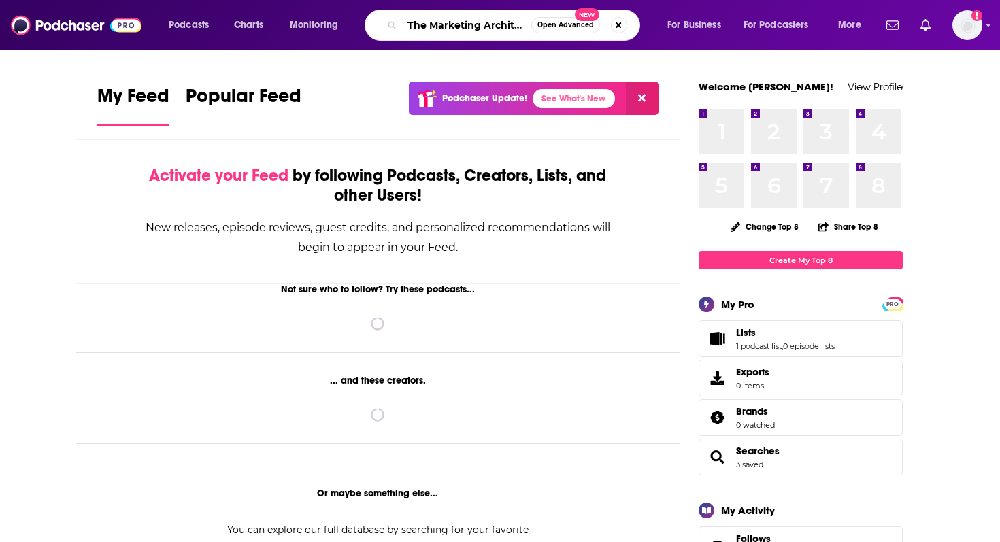
scroll to position [0, 10]
type input "The Marketing Architects"
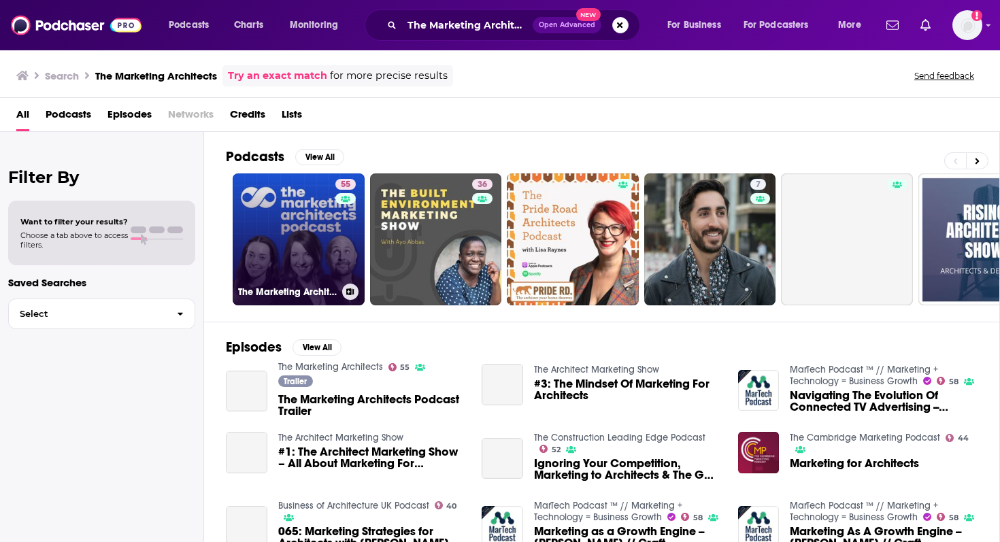
click at [269, 216] on link "55 The Marketing Architects" at bounding box center [299, 240] width 132 height 132
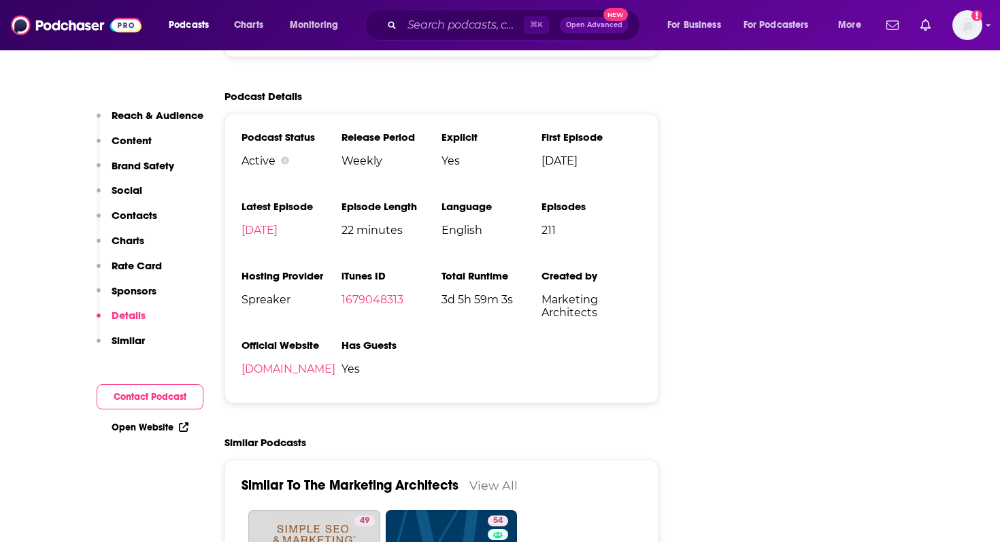
scroll to position [2433, 0]
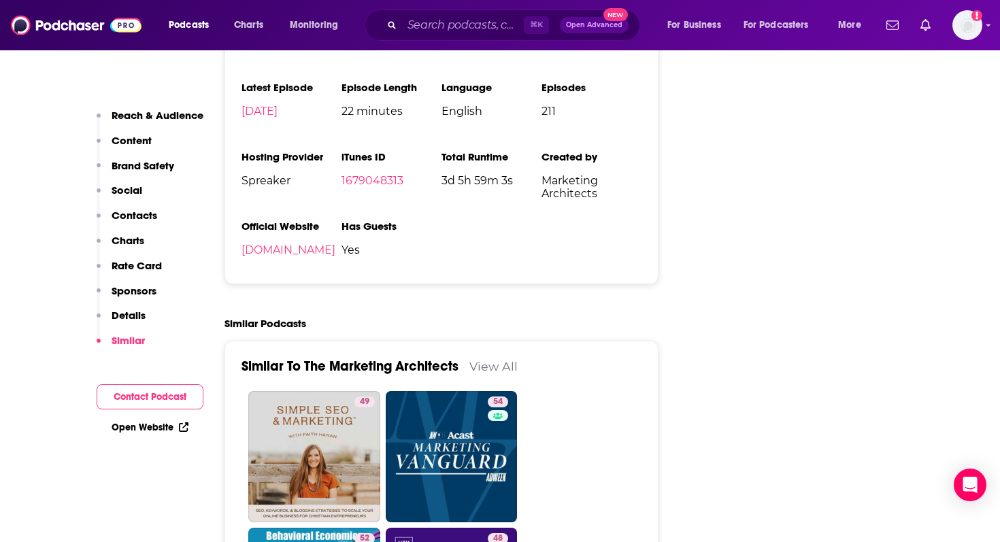
click at [399, 26] on div "⌘ K Open Advanced New" at bounding box center [503, 25] width 276 height 31
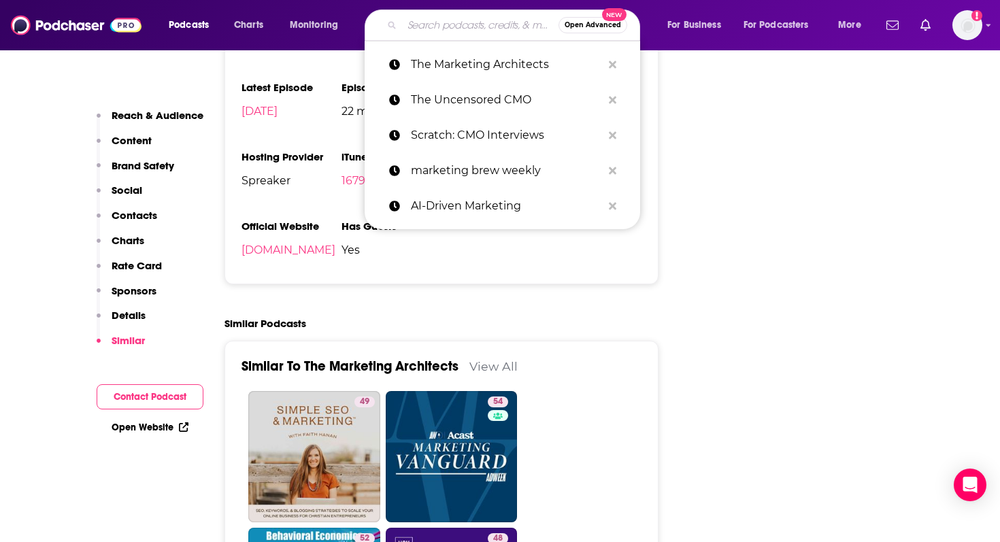
click at [442, 26] on input "Search podcasts, credits, & more..." at bounding box center [480, 25] width 157 height 22
paste input "ADWEEK's The Speed of Culture Podcast [PERSON_NAME]"
type input "ADWEEK's The Speed of Culture Podcast [PERSON_NAME]"
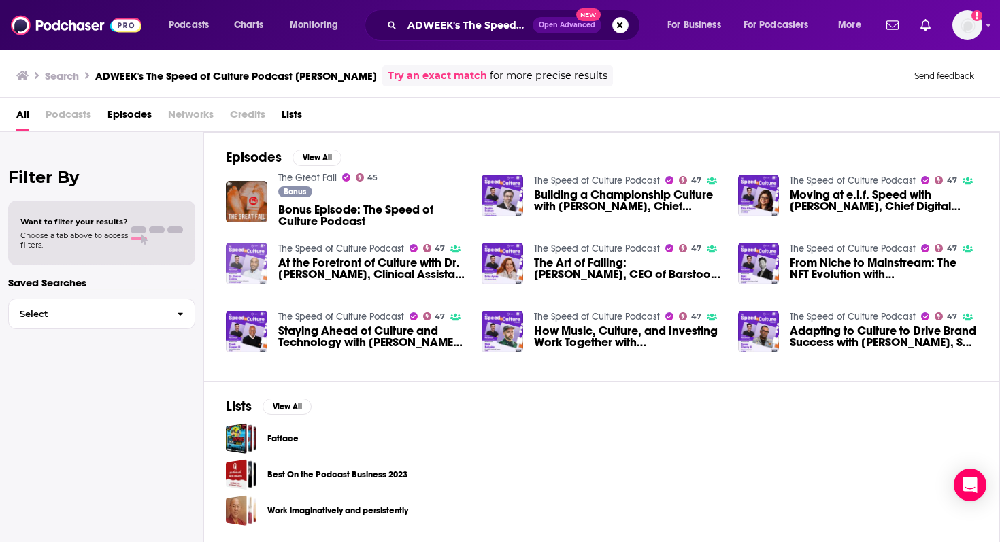
click at [235, 262] on img "At the Forefront of Culture with Dr. Marcus Collins, Clinical Assistant Profess…" at bounding box center [247, 264] width 42 height 42
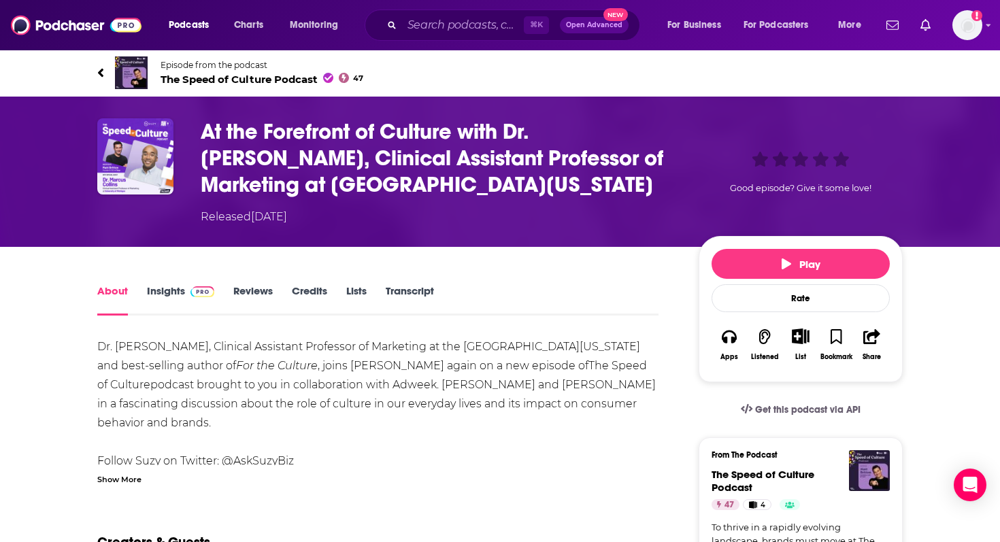
click at [267, 173] on h1 "At the Forefront of Culture with Dr. [PERSON_NAME], Clinical Assistant Professo…" at bounding box center [439, 158] width 476 height 80
click at [240, 79] on span "The Speed of Culture Podcast 47" at bounding box center [262, 79] width 203 height 13
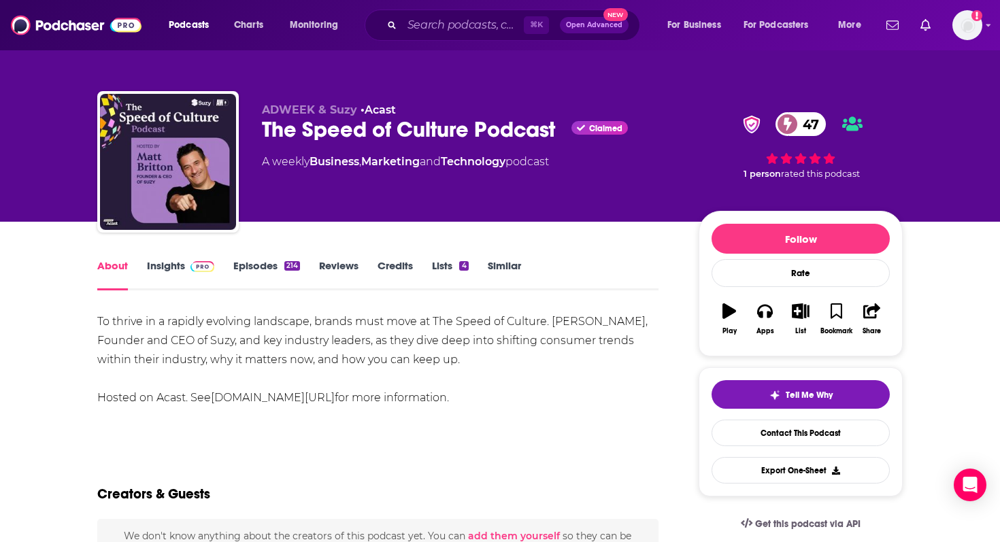
click at [169, 262] on link "Insights" at bounding box center [180, 274] width 67 height 31
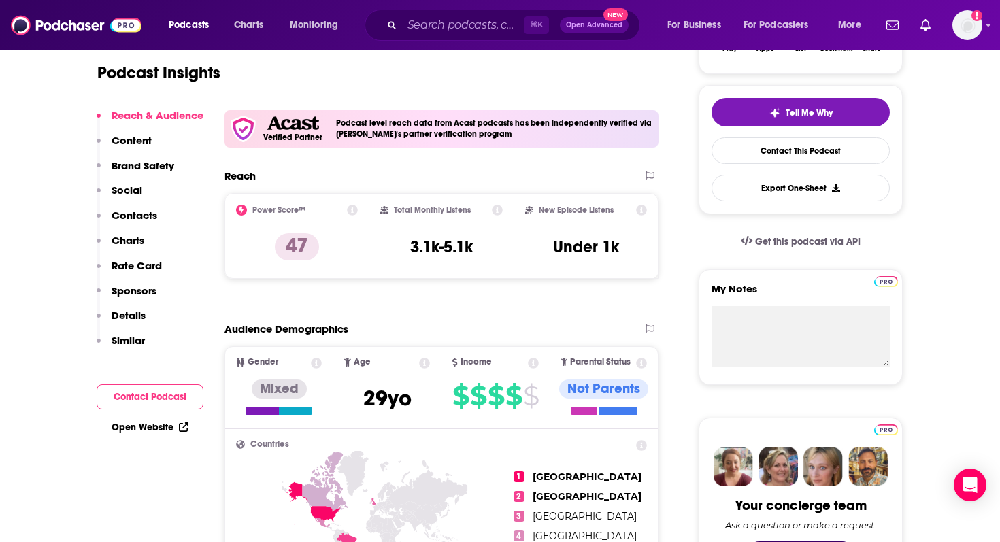
click at [150, 214] on p "Contacts" at bounding box center [135, 215] width 46 height 13
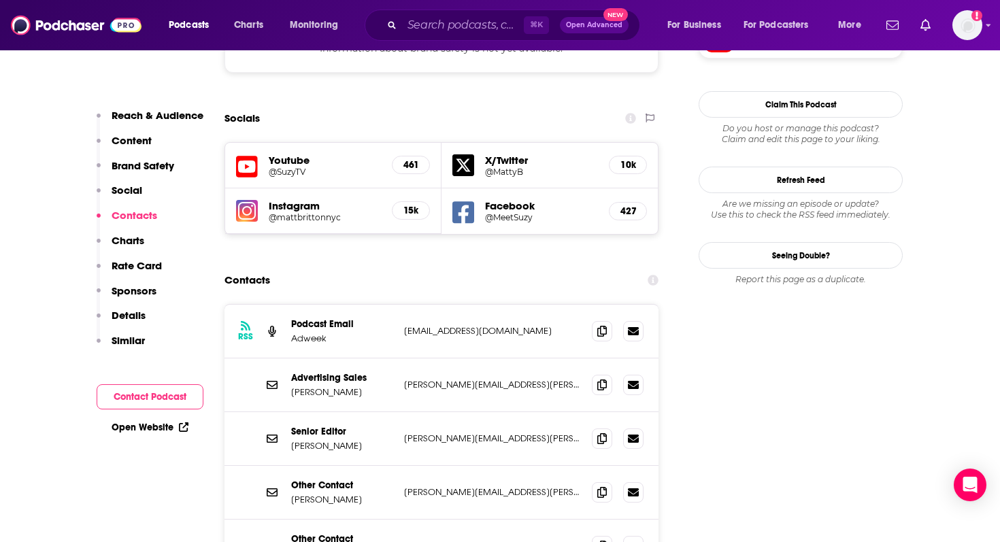
scroll to position [1355, 0]
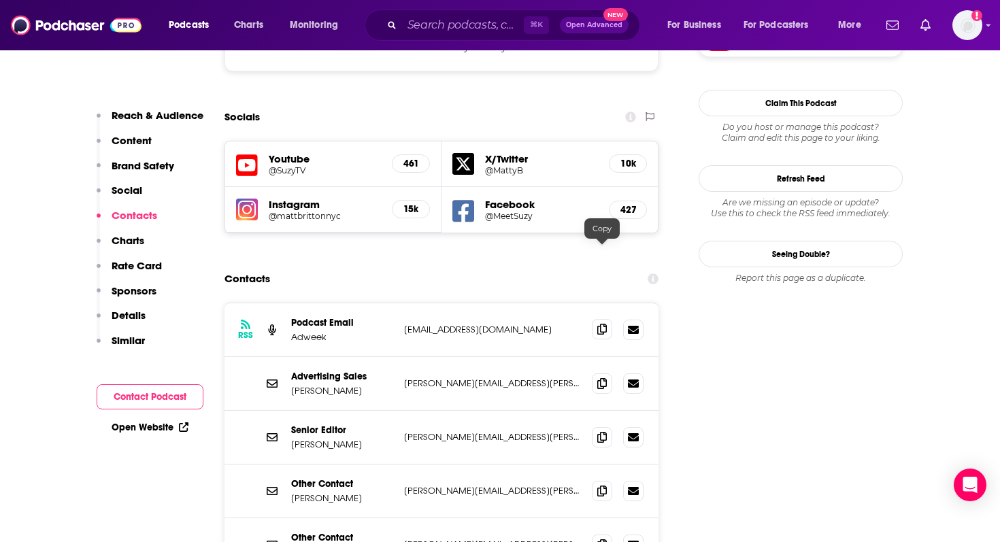
click at [597, 324] on icon at bounding box center [602, 329] width 10 height 11
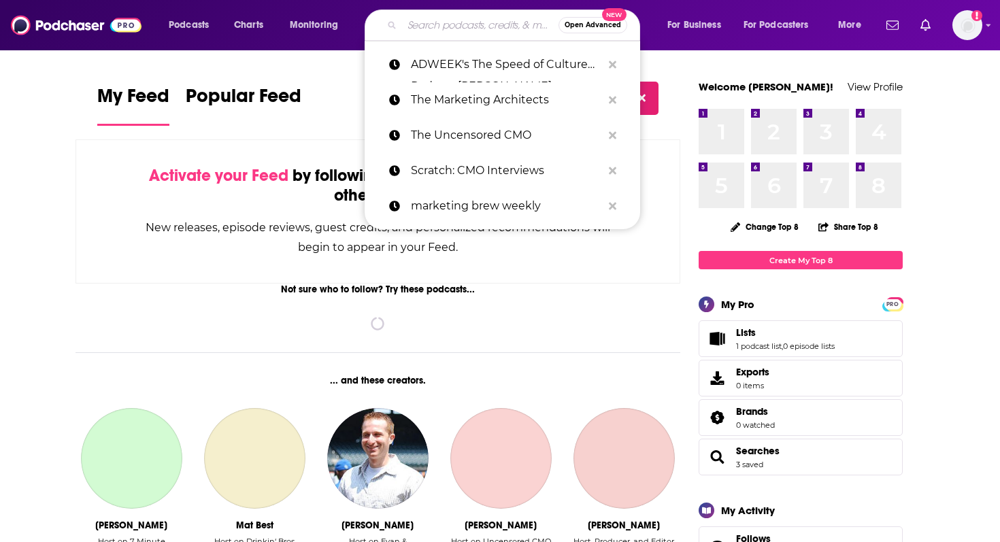
click at [503, 24] on input "Search podcasts, credits, & more..." at bounding box center [480, 25] width 157 height 22
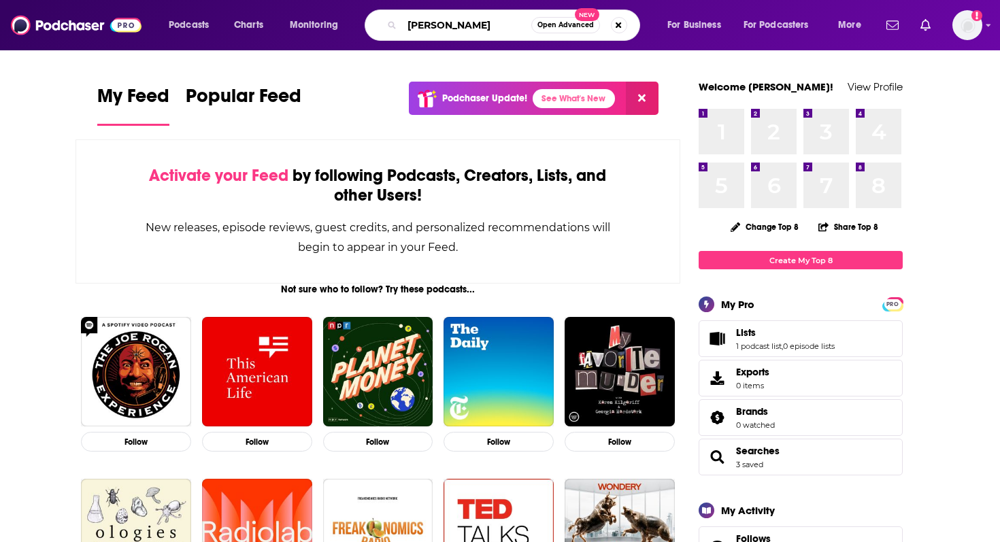
type input "[PERSON_NAME]"
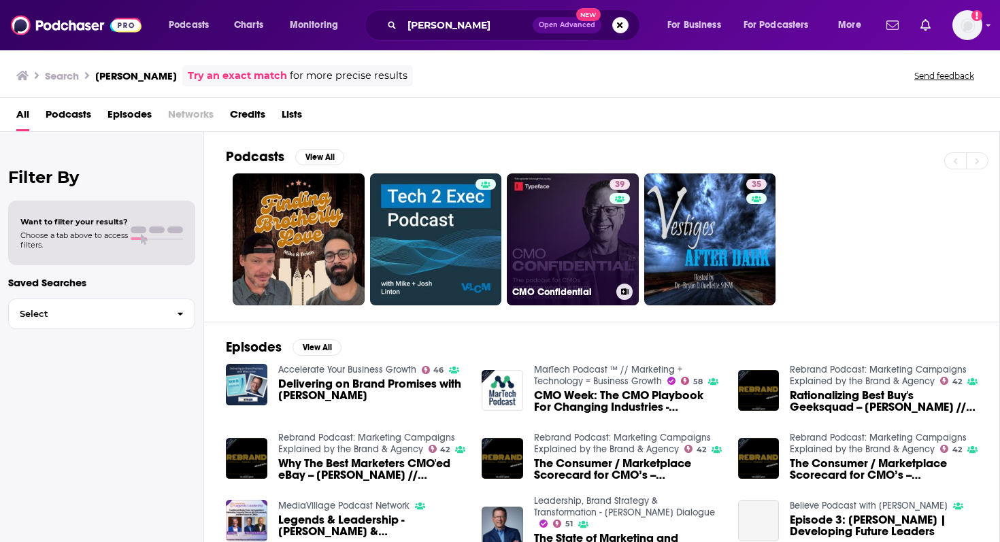
click at [556, 234] on link "39 CMO Confidential" at bounding box center [573, 240] width 132 height 132
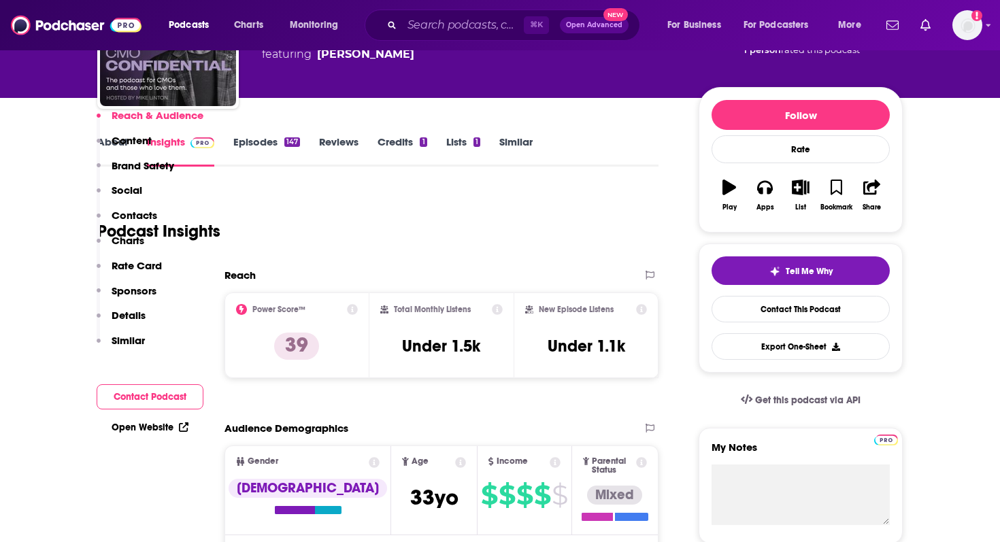
scroll to position [277, 0]
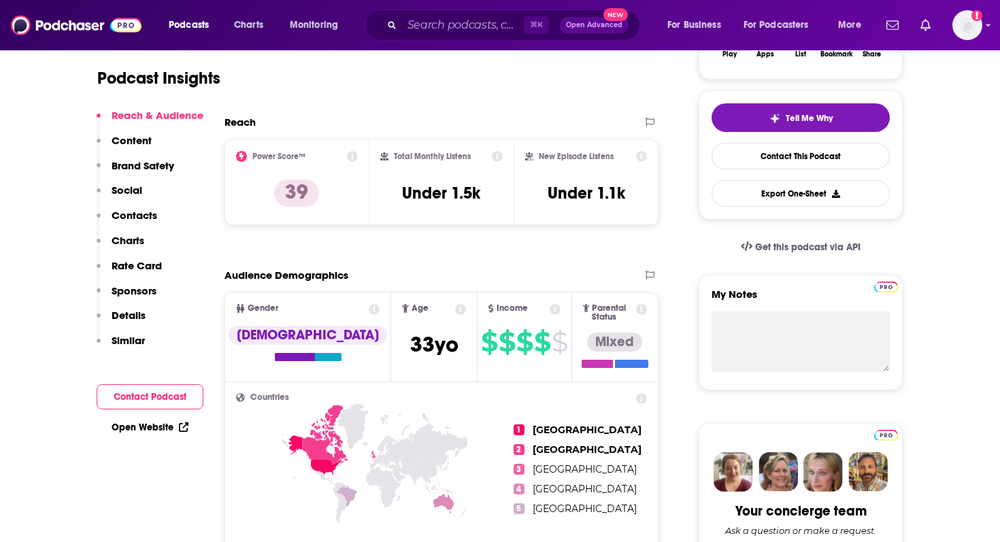
click at [153, 399] on button "Contact Podcast" at bounding box center [150, 396] width 107 height 25
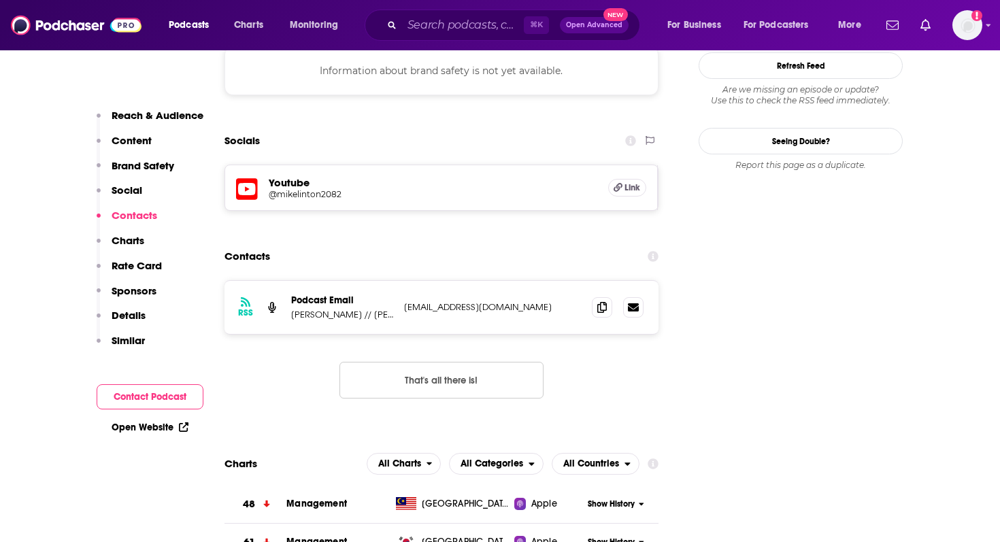
scroll to position [1265, 0]
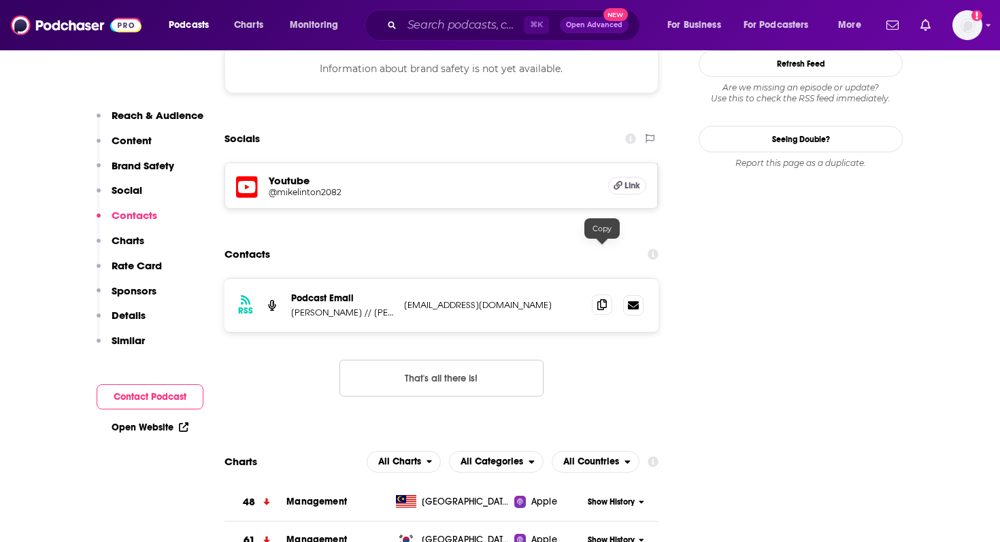
click at [602, 299] on icon at bounding box center [602, 304] width 10 height 11
